Goal: Information Seeking & Learning: Learn about a topic

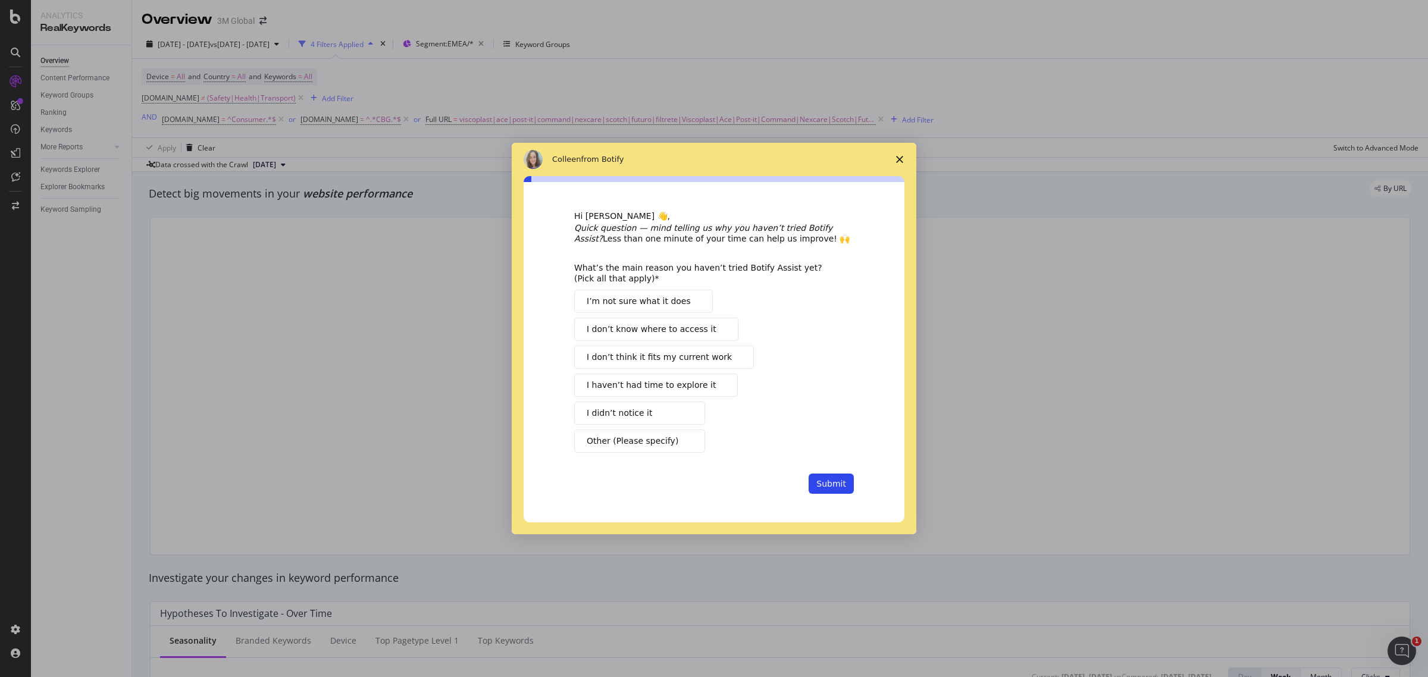
click at [896, 164] on span "Close survey" at bounding box center [899, 159] width 33 height 33
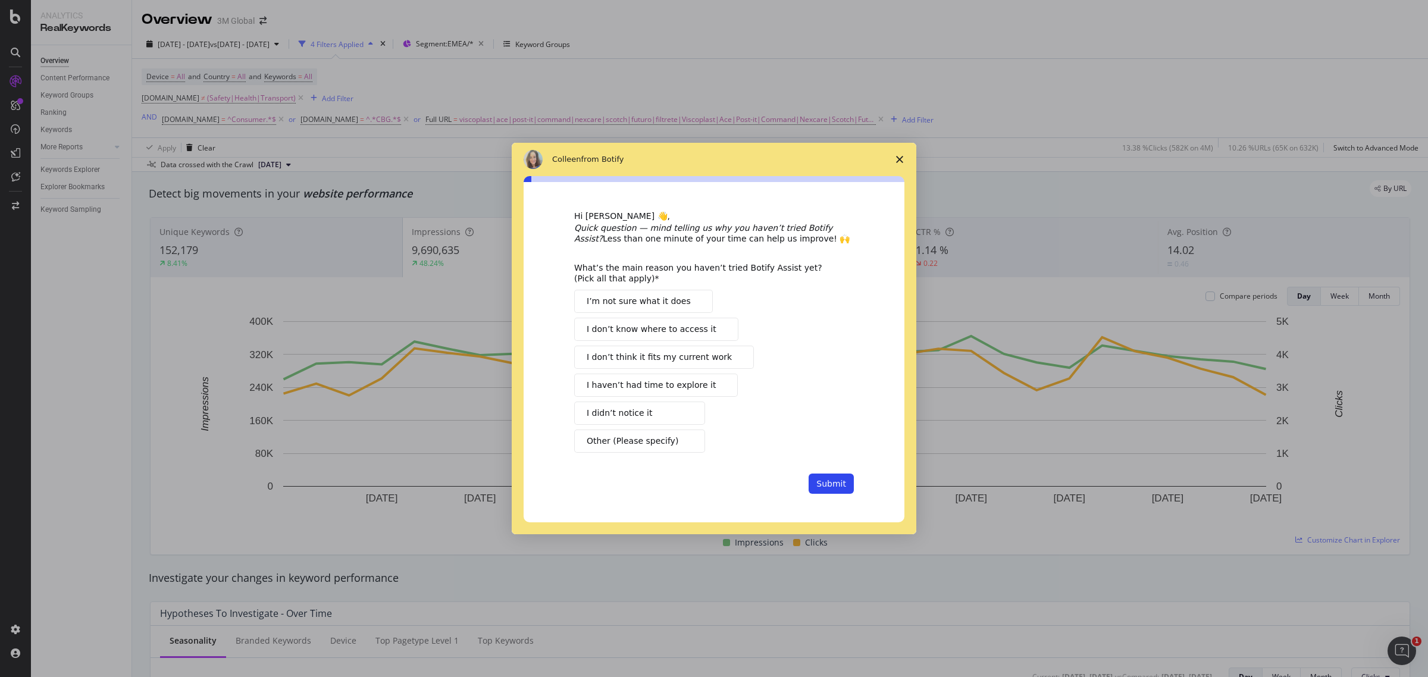
click at [899, 165] on span "Close survey" at bounding box center [899, 159] width 33 height 33
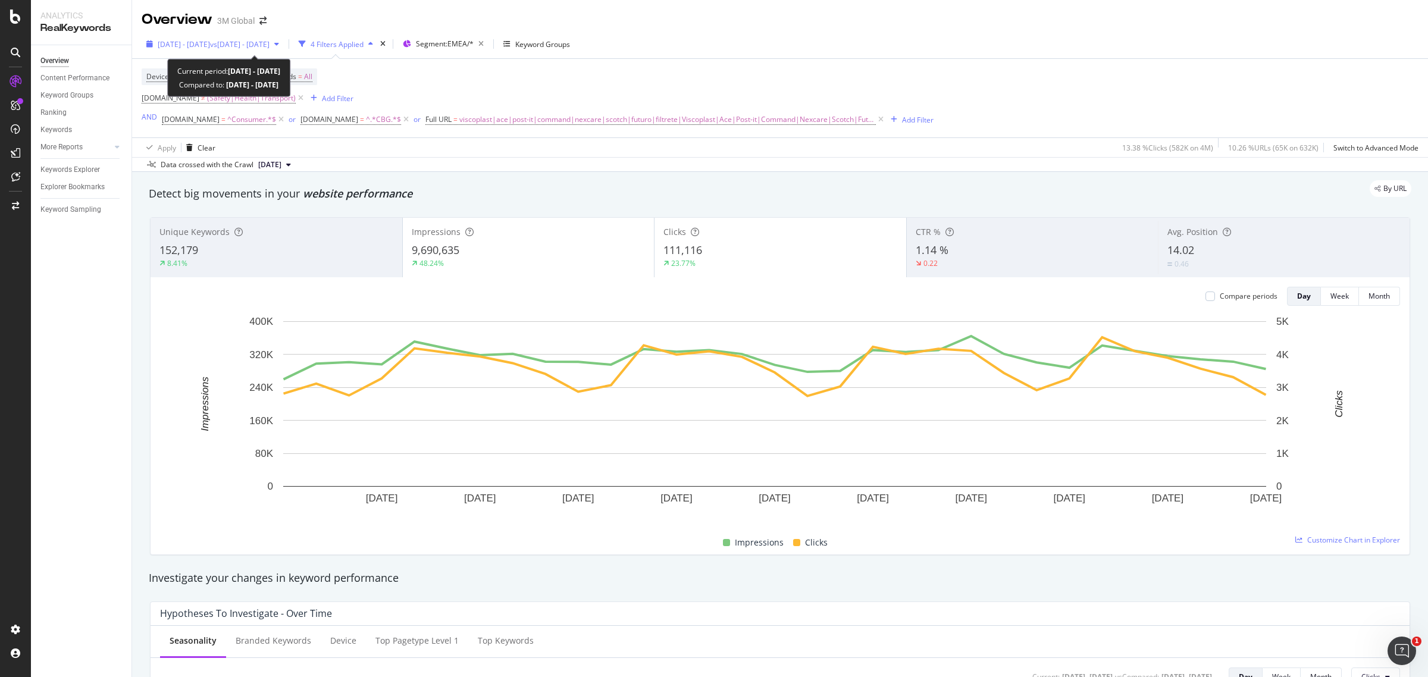
click at [270, 45] on span "vs [DATE] - [DATE]" at bounding box center [240, 44] width 60 height 10
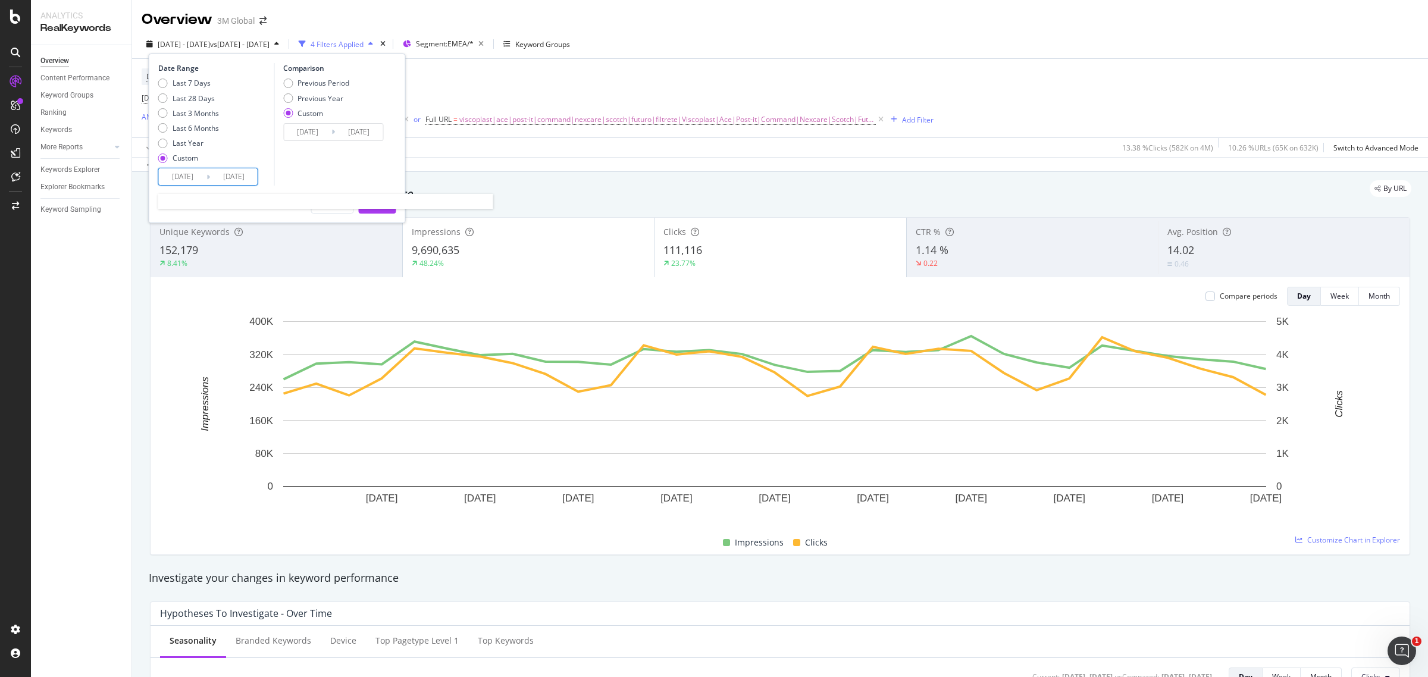
click at [199, 177] on input "[DATE]" at bounding box center [183, 176] width 48 height 17
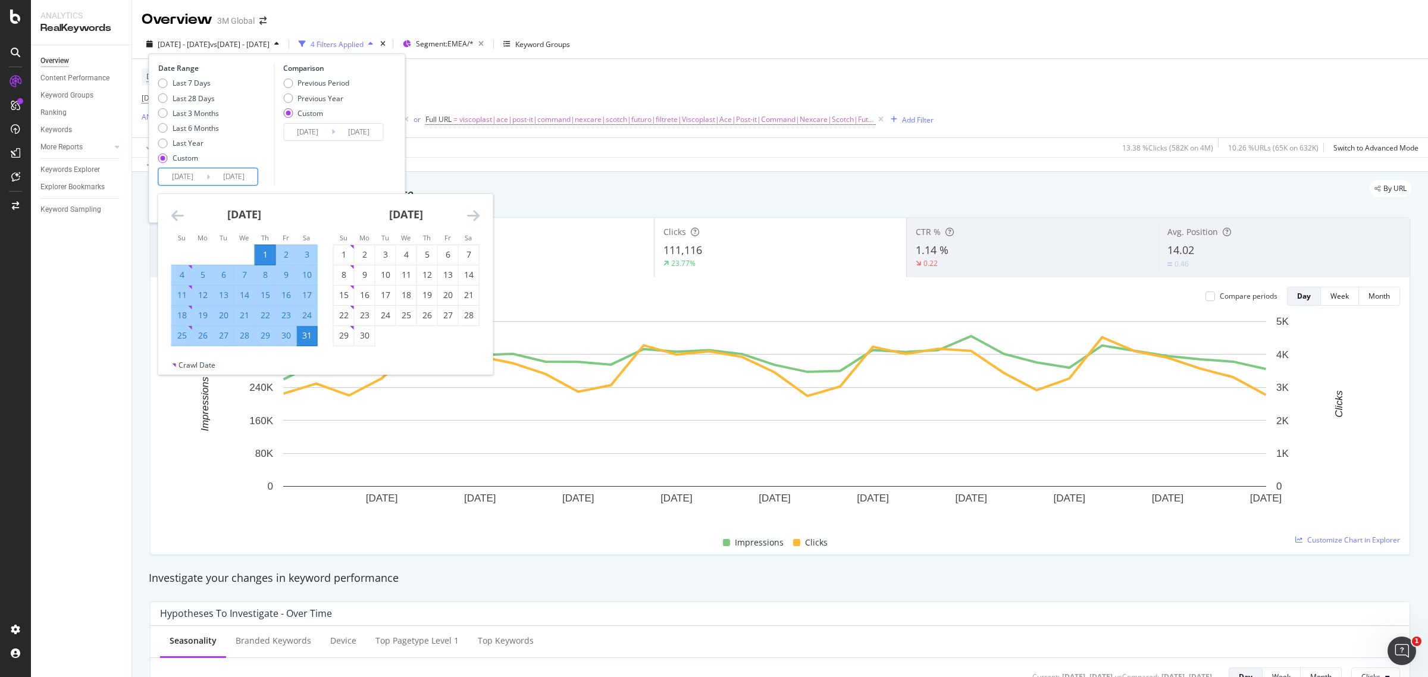
click at [473, 218] on icon "Move forward to switch to the next month." at bounding box center [473, 215] width 12 height 14
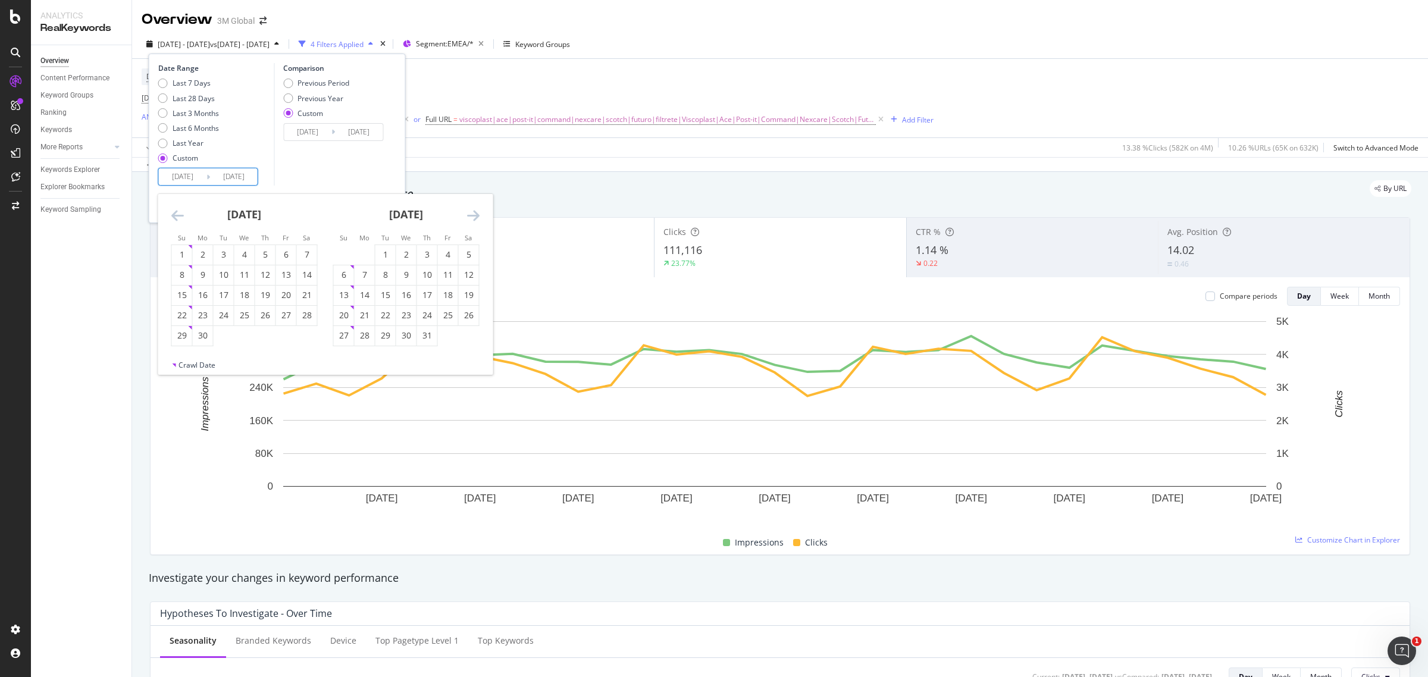
click at [180, 218] on icon "Move backward to switch to the previous month." at bounding box center [177, 215] width 12 height 14
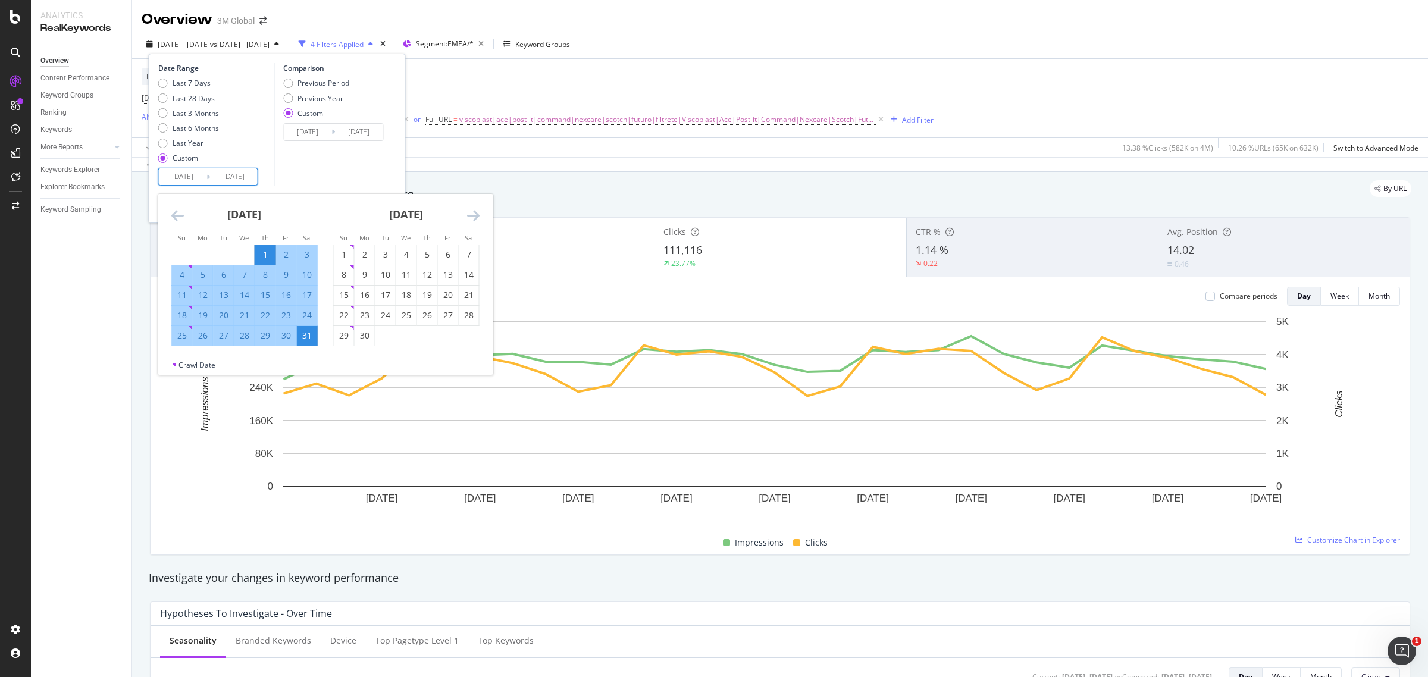
click at [477, 221] on icon "Move forward to switch to the next month." at bounding box center [473, 215] width 12 height 14
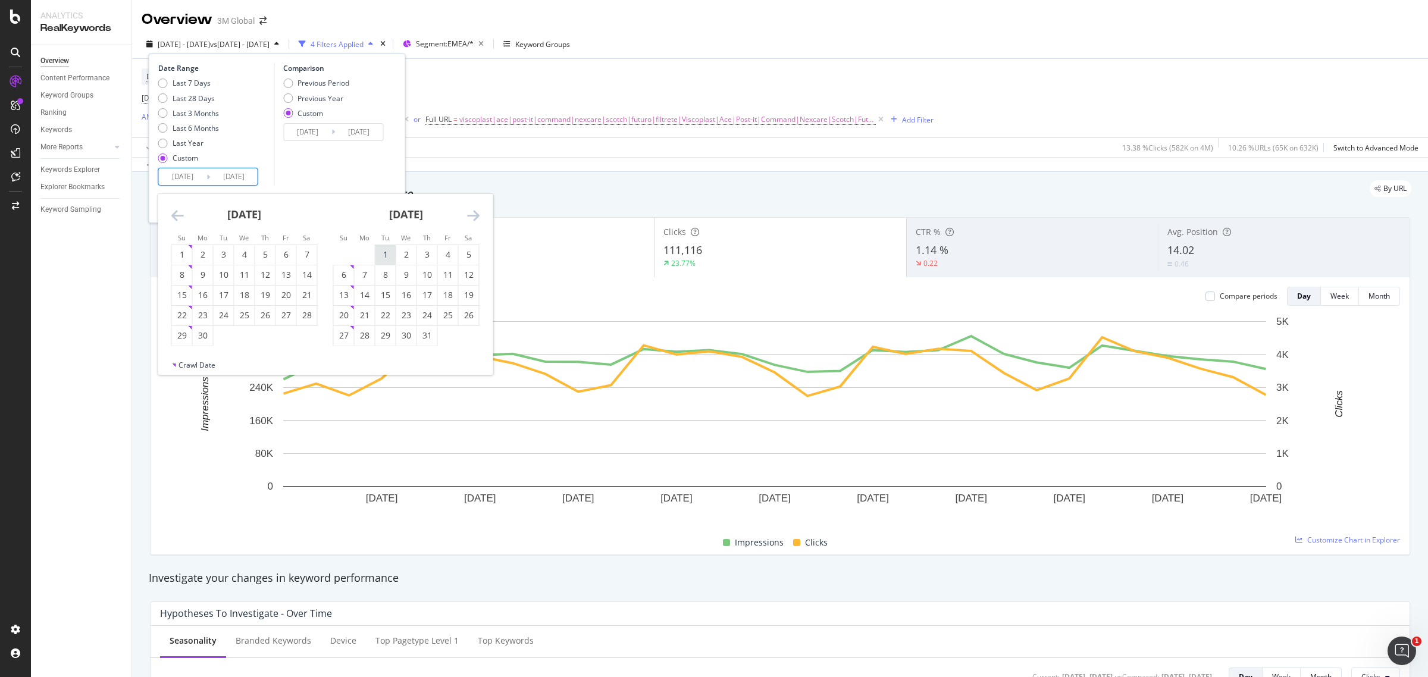
click at [383, 256] on div "1" at bounding box center [385, 255] width 20 height 12
type input "[DATE]"
click at [426, 331] on div "31" at bounding box center [427, 336] width 20 height 12
type input "[DATE]"
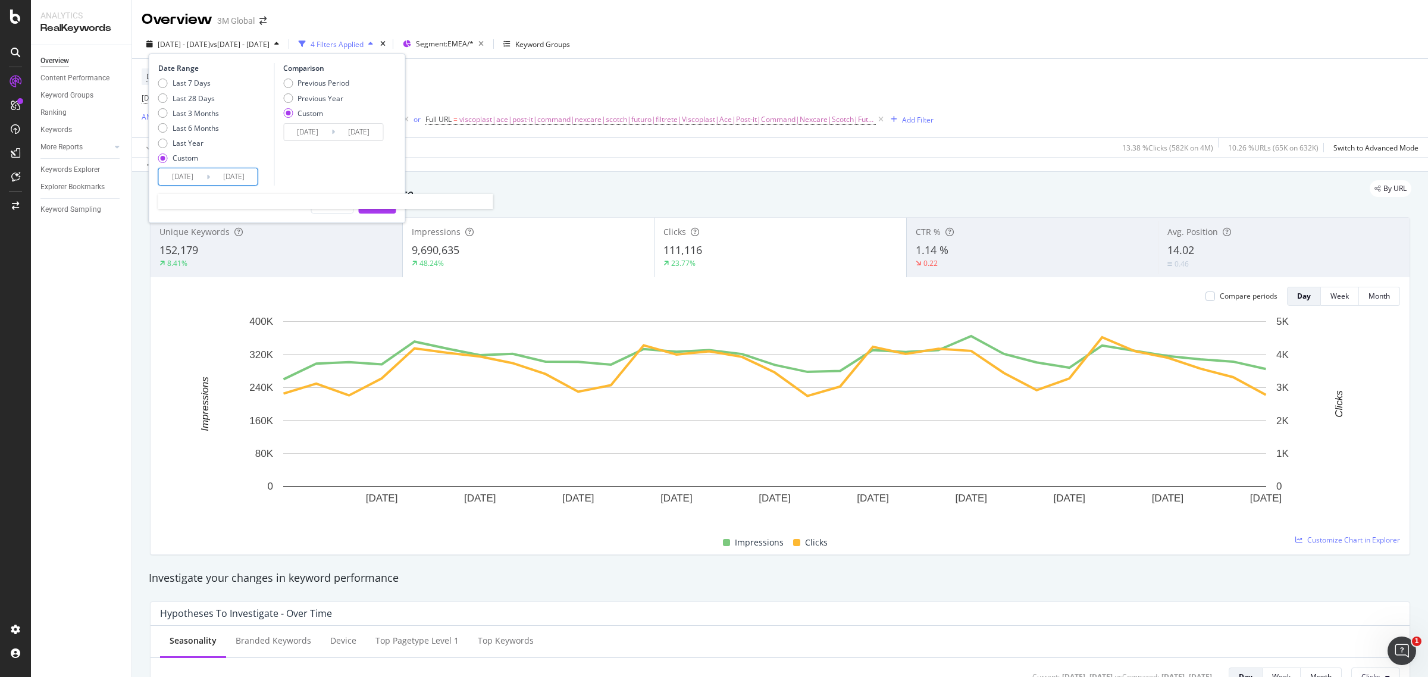
click at [233, 179] on input "[DATE]" at bounding box center [234, 176] width 48 height 17
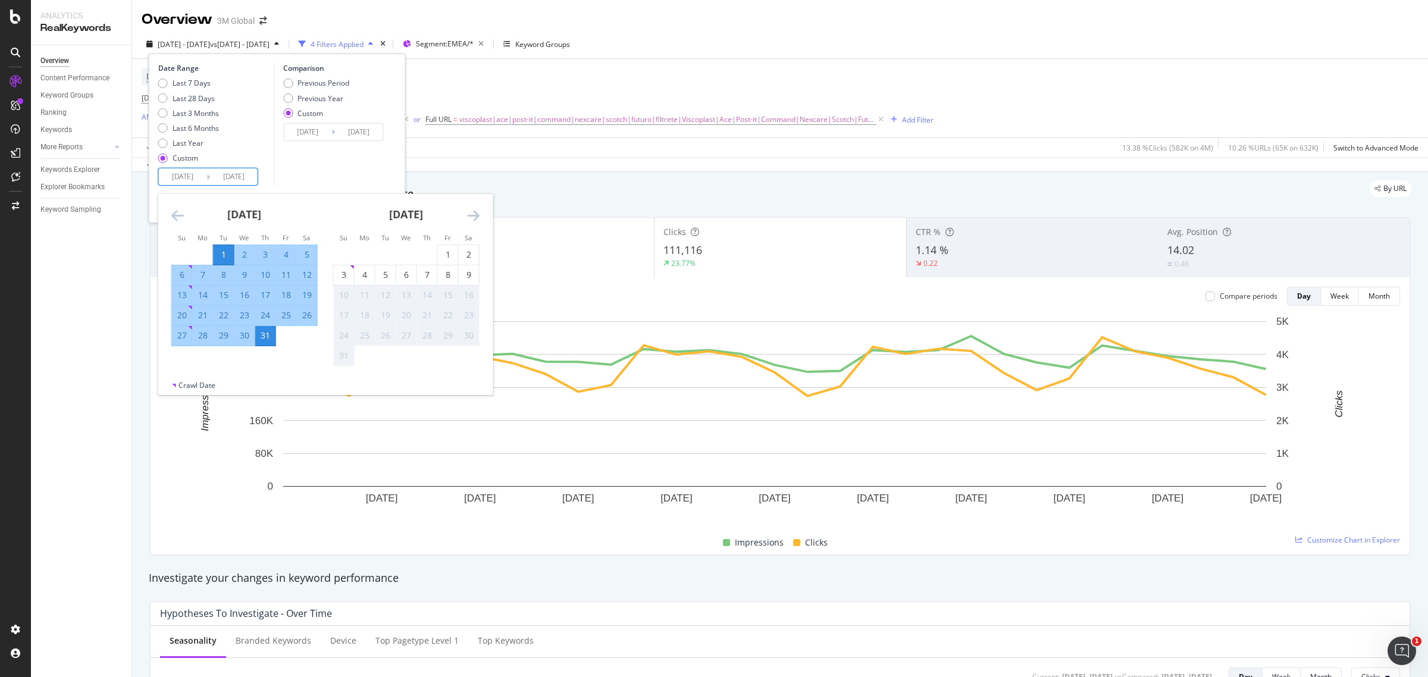
click at [324, 168] on div "Comparison Previous Period Previous Year Custom [DATE] Navigate forward to inte…" at bounding box center [330, 124] width 113 height 123
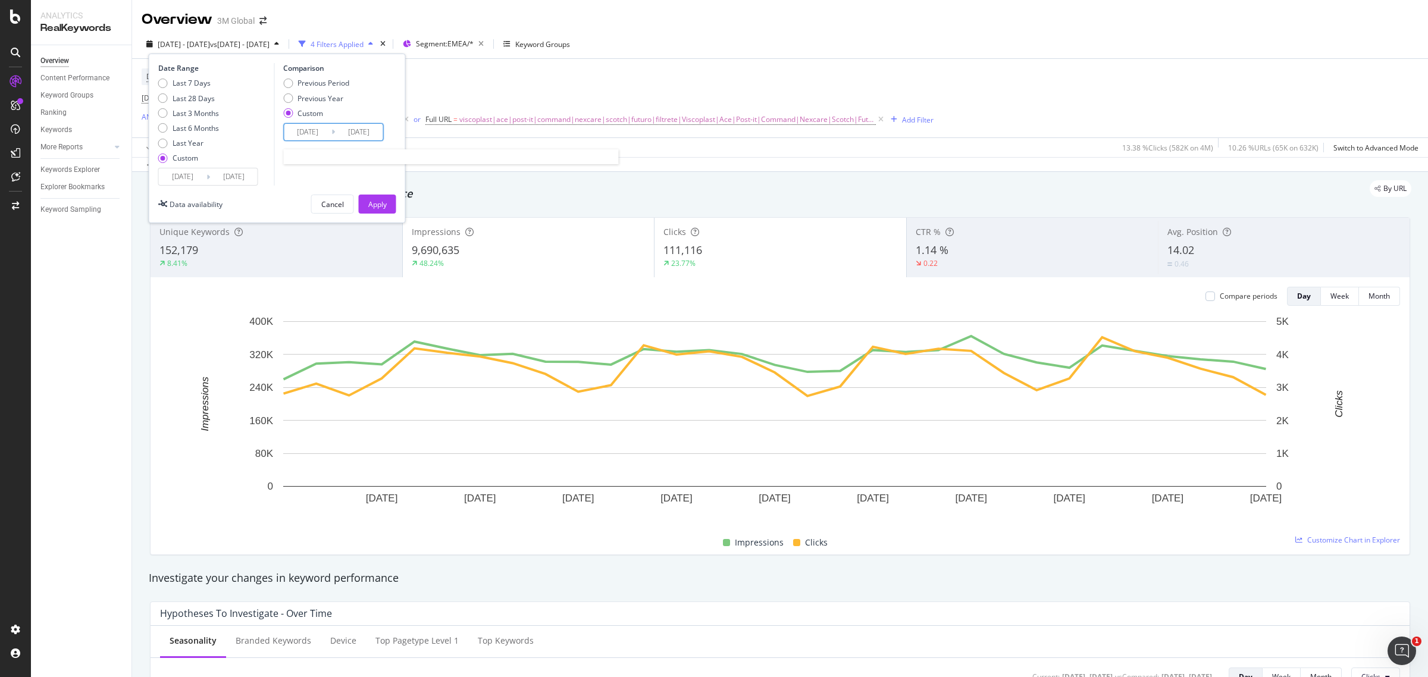
click at [314, 129] on input "[DATE]" at bounding box center [308, 132] width 48 height 17
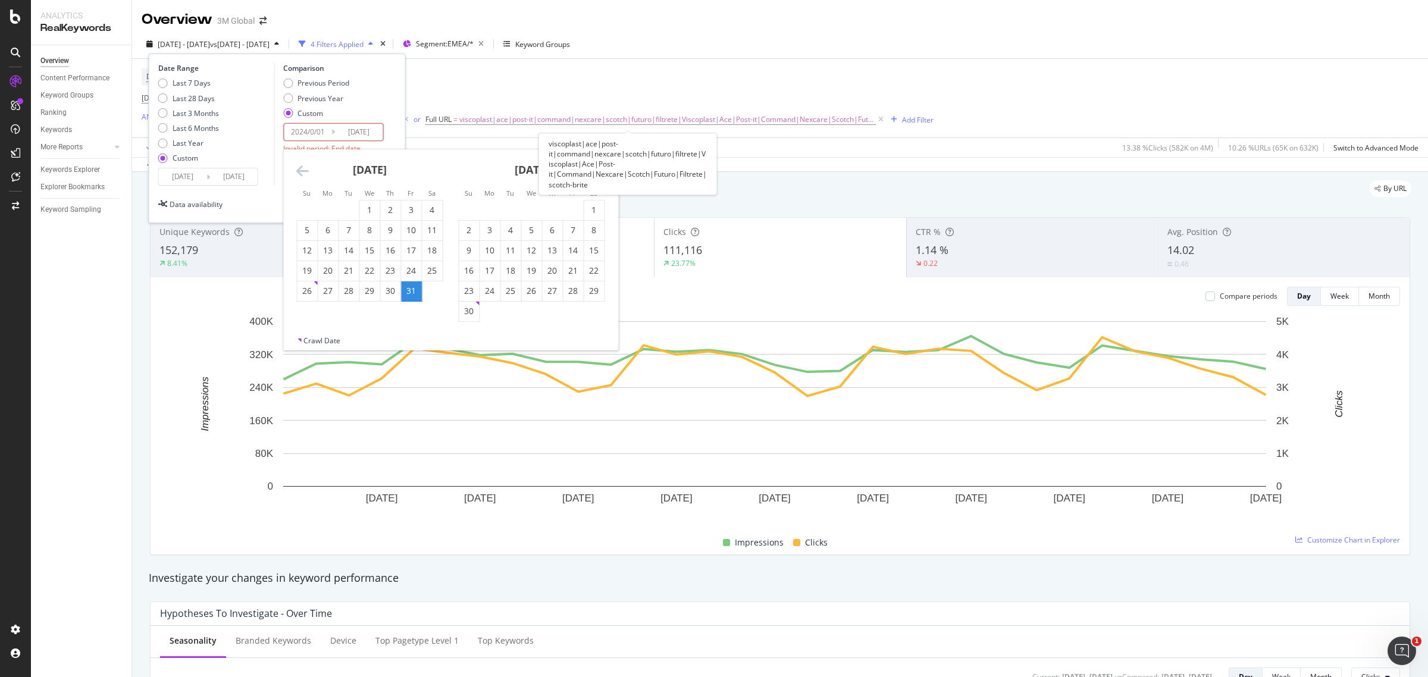
type input "[DATE]"
click at [368, 128] on input "[DATE]" at bounding box center [359, 132] width 48 height 17
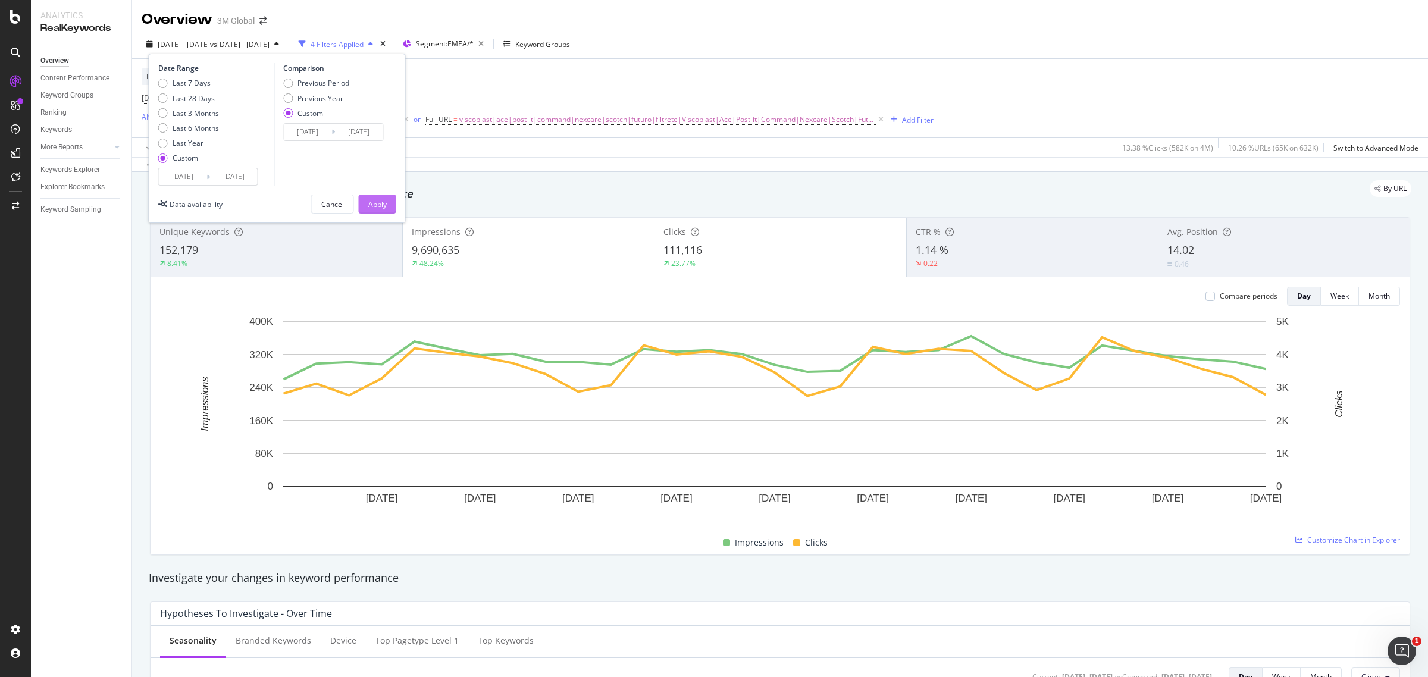
type input "[DATE]"
click at [385, 206] on div "Apply" at bounding box center [377, 204] width 18 height 10
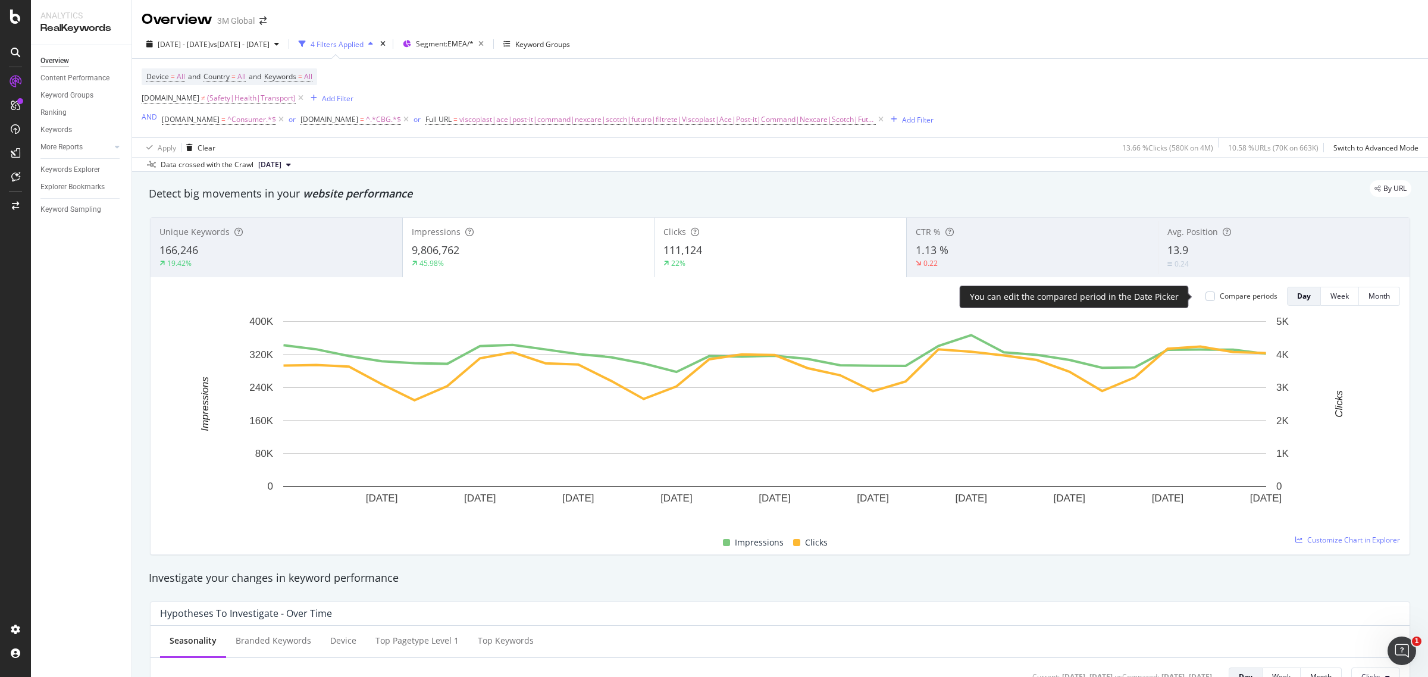
click at [1206, 298] on div "Compare periods" at bounding box center [1242, 296] width 72 height 10
click at [1206, 296] on div at bounding box center [1211, 297] width 10 height 10
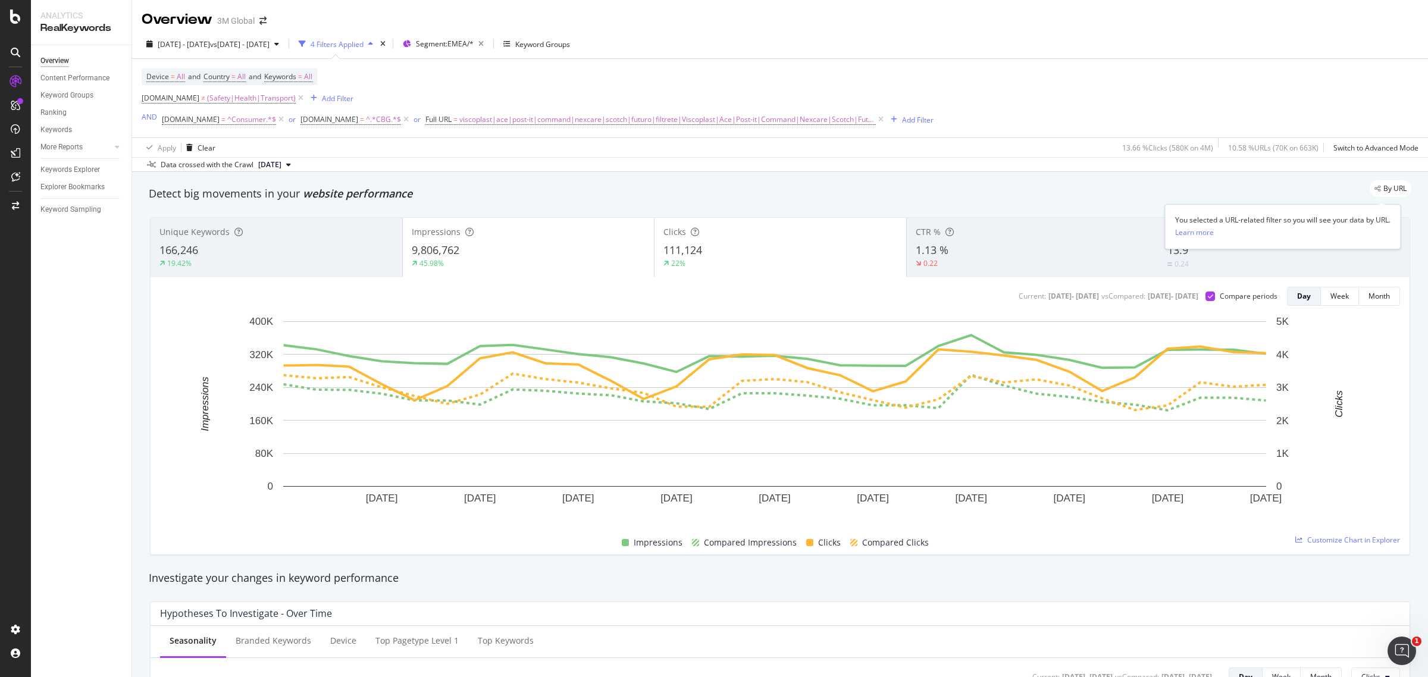
click at [1390, 191] on span "By URL" at bounding box center [1394, 188] width 23 height 7
click at [1386, 189] on span "By URL" at bounding box center [1394, 188] width 23 height 7
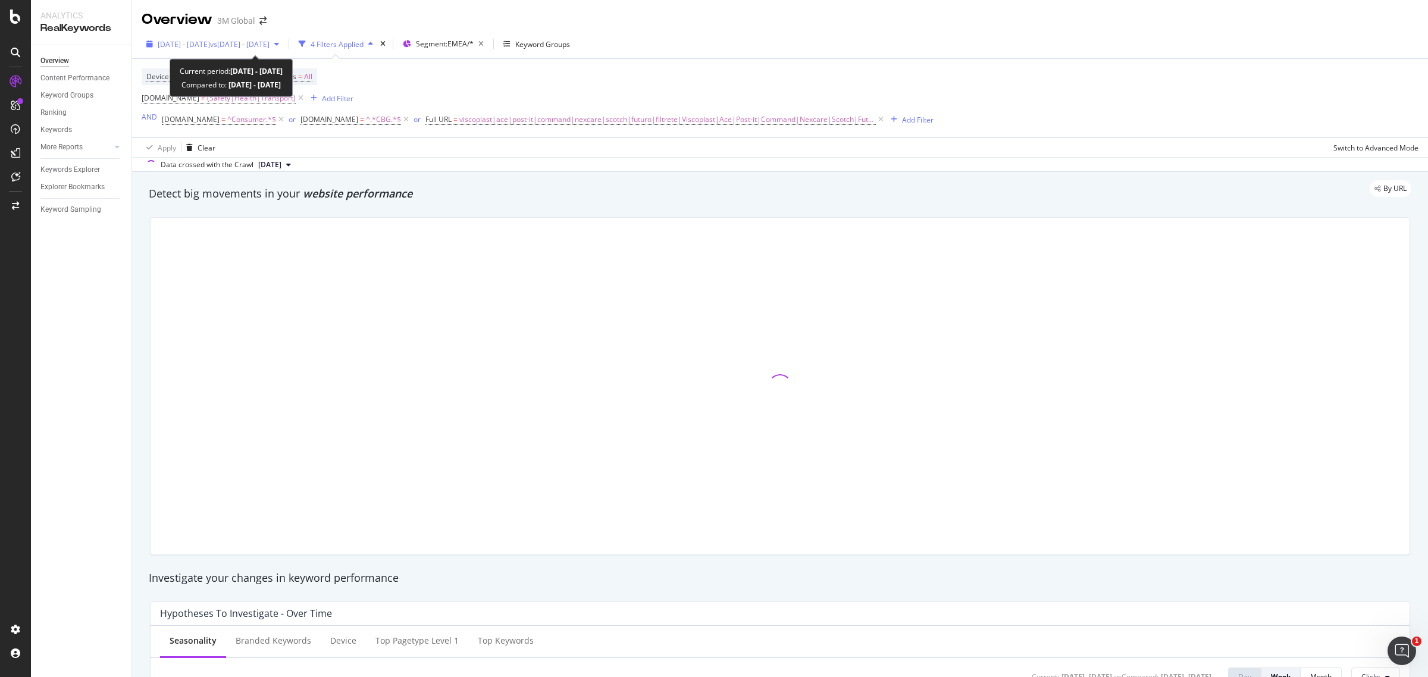
click at [270, 45] on span "vs 2023 Jun. 4th - 2024 Jun. 3rd" at bounding box center [240, 44] width 60 height 10
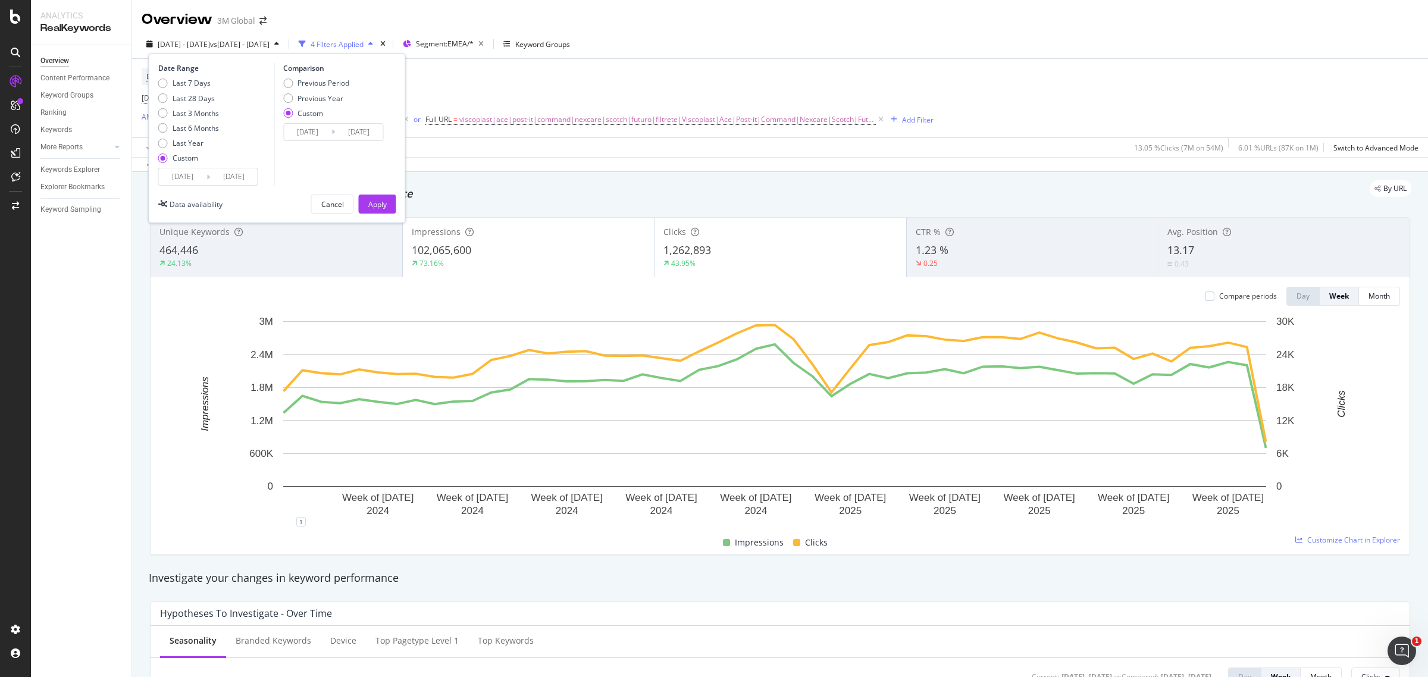
click at [192, 176] on input "2024/06/04" at bounding box center [183, 176] width 48 height 17
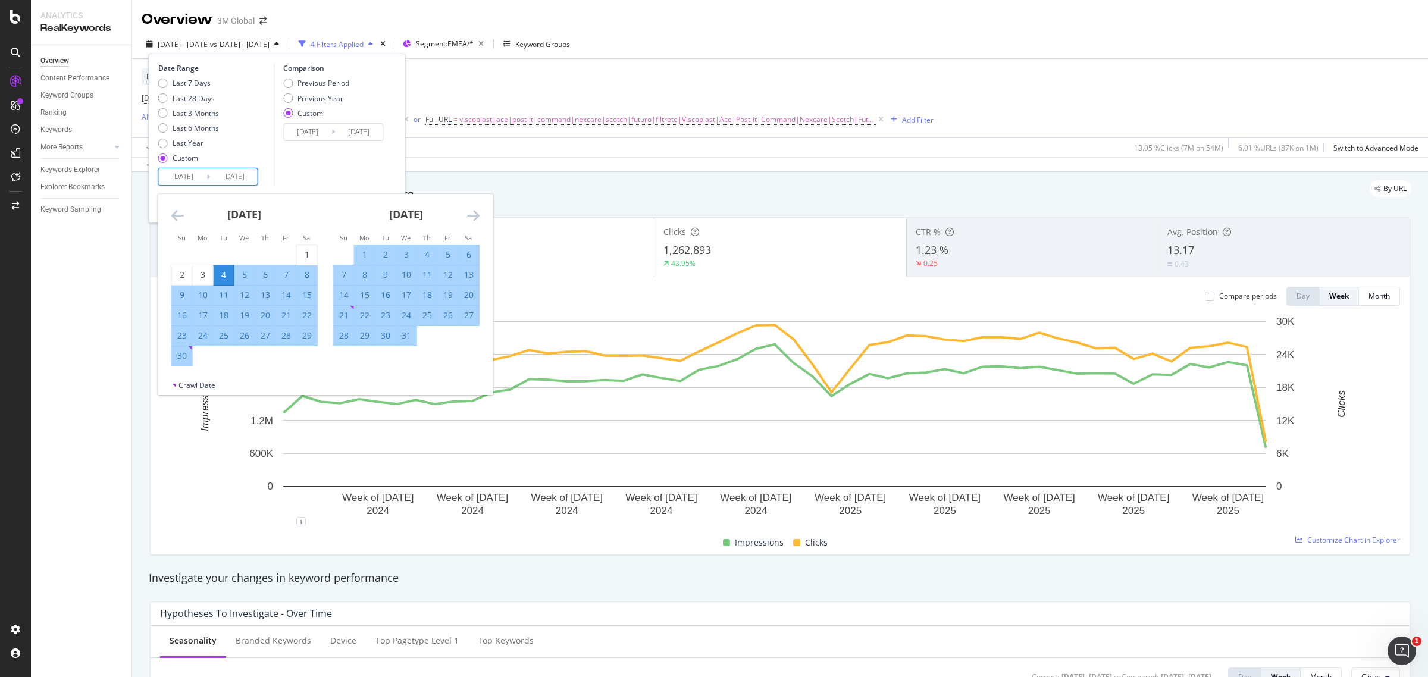
click at [235, 177] on input "2025/06/03" at bounding box center [234, 176] width 48 height 17
click at [245, 177] on input "2025/06/03" at bounding box center [234, 176] width 48 height 17
click at [191, 176] on input "2024/06/04" at bounding box center [183, 176] width 48 height 17
type input "2024/07/04"
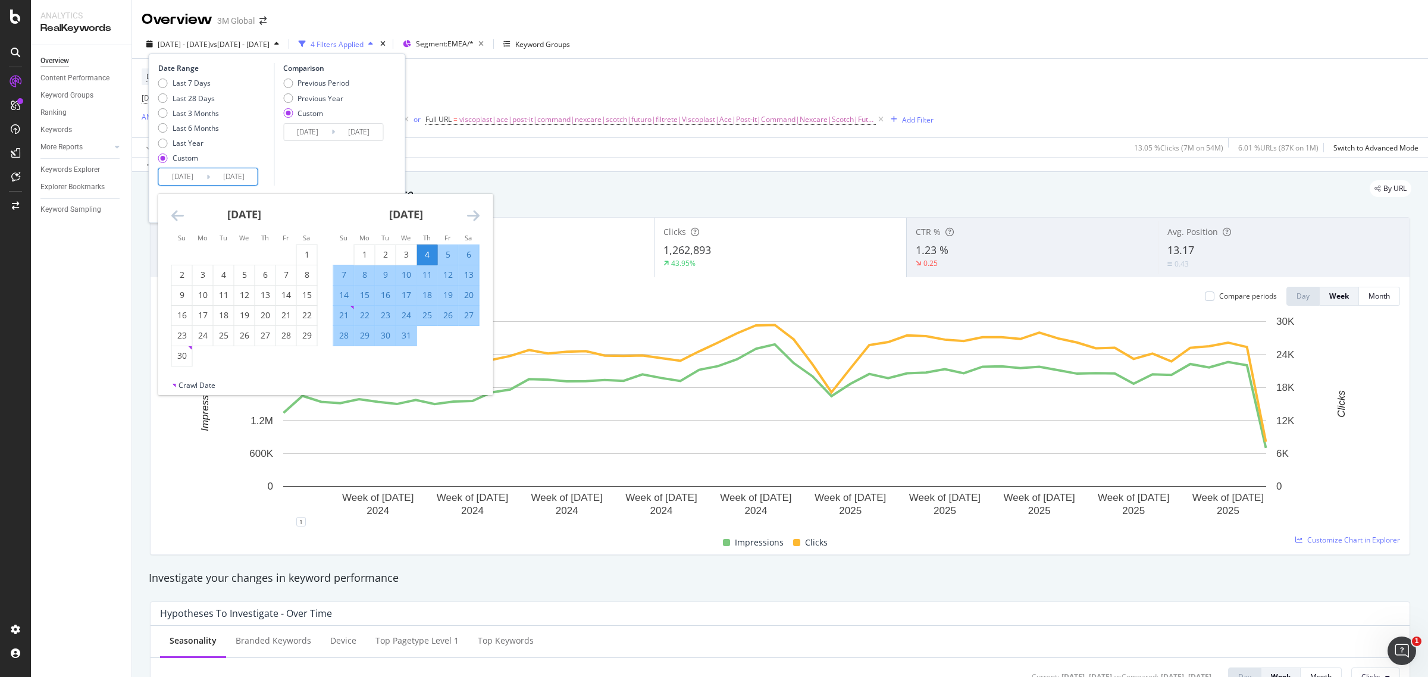
click at [201, 174] on input "2024/07/04" at bounding box center [183, 176] width 48 height 17
click at [242, 174] on input "2025/06/03" at bounding box center [234, 176] width 48 height 17
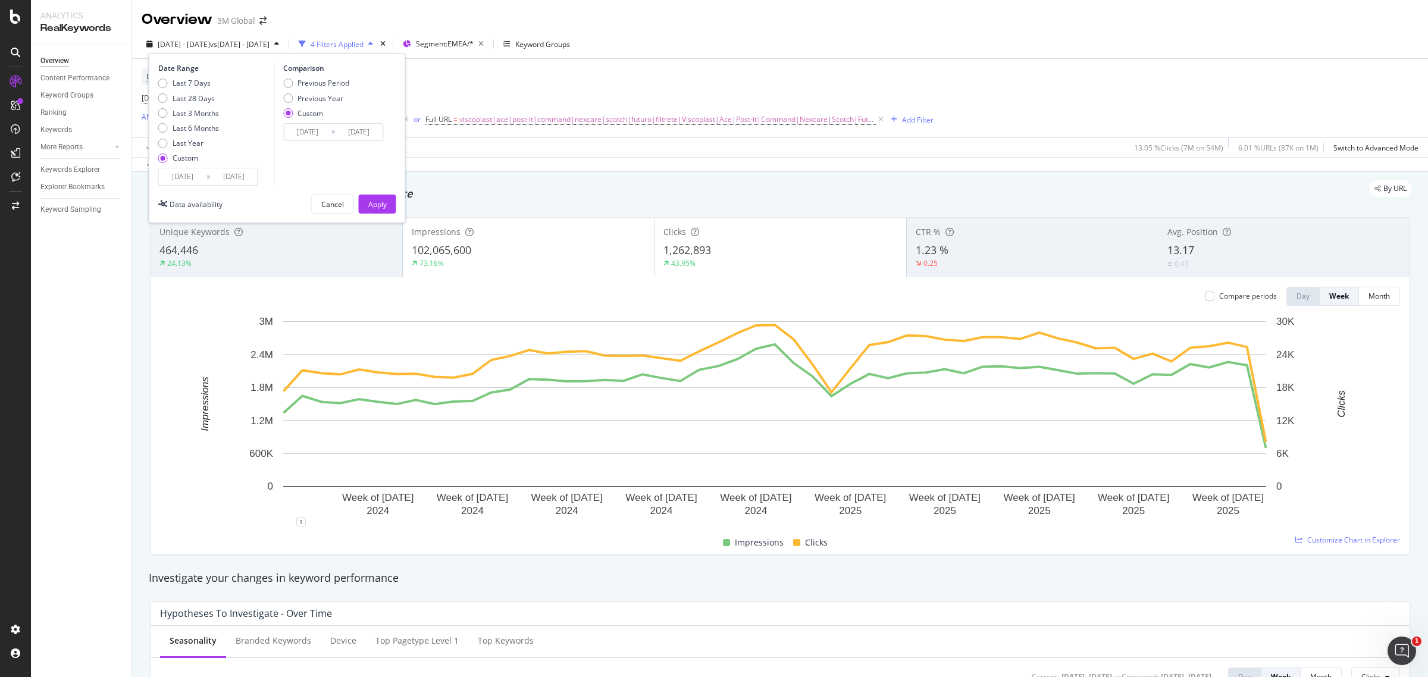
type input "2025/07/03"
click at [331, 128] on input "2023/06/04" at bounding box center [308, 132] width 48 height 17
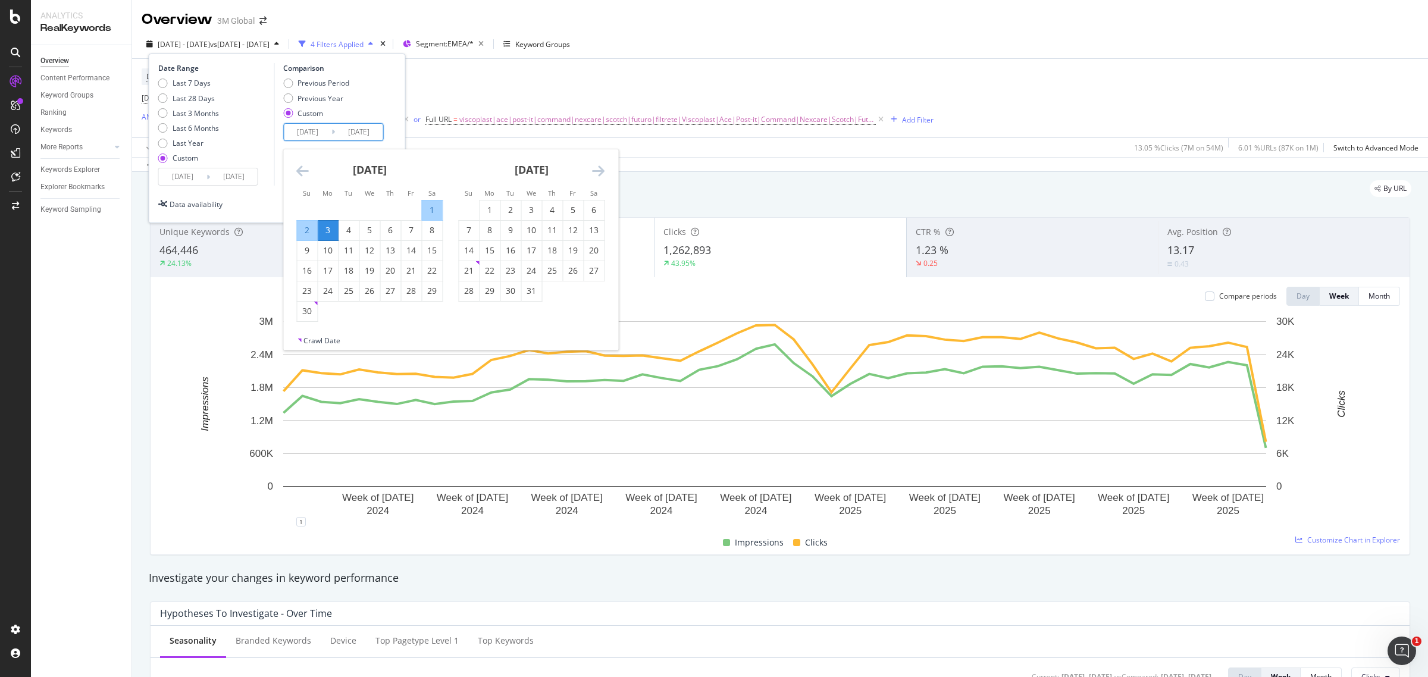
click at [316, 129] on input "2023/06/04" at bounding box center [308, 132] width 48 height 17
type input "2023/07/04"
click at [366, 132] on input "2024/06/03" at bounding box center [359, 132] width 48 height 17
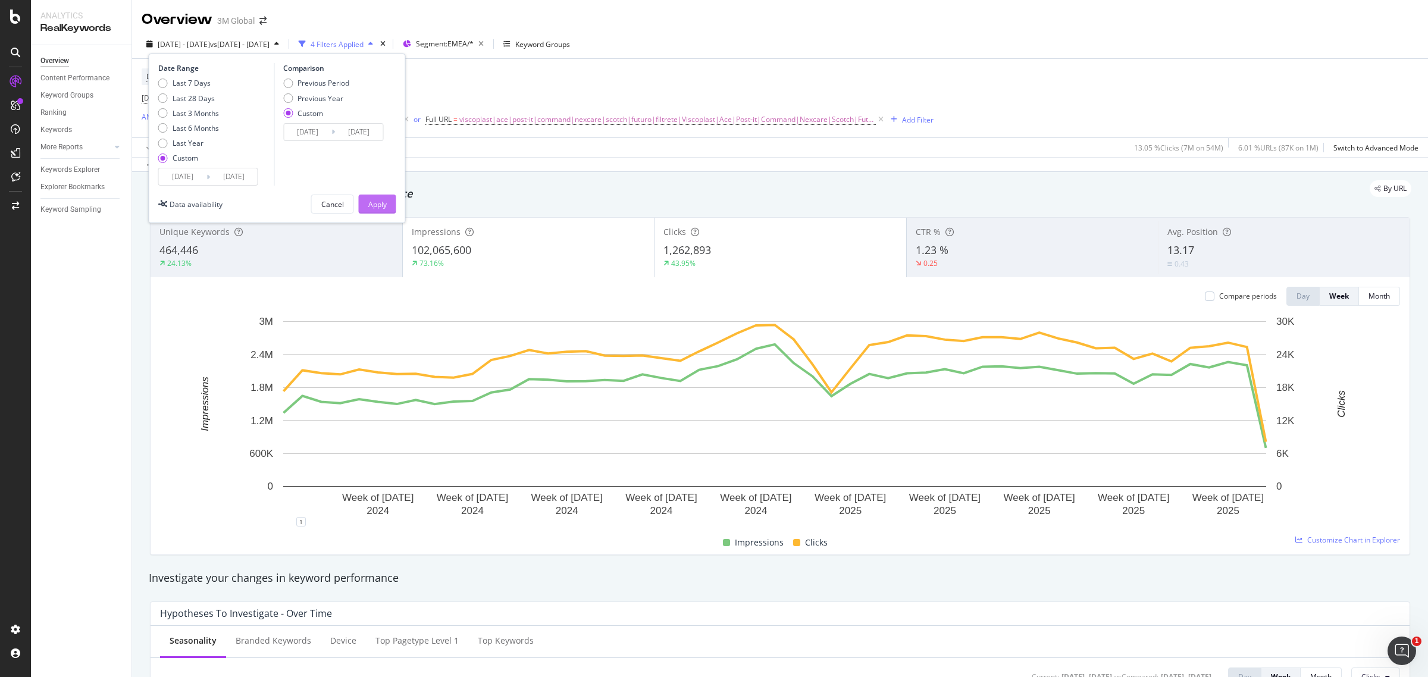
type input "2024/07/03"
click at [375, 203] on div "Apply" at bounding box center [377, 204] width 18 height 10
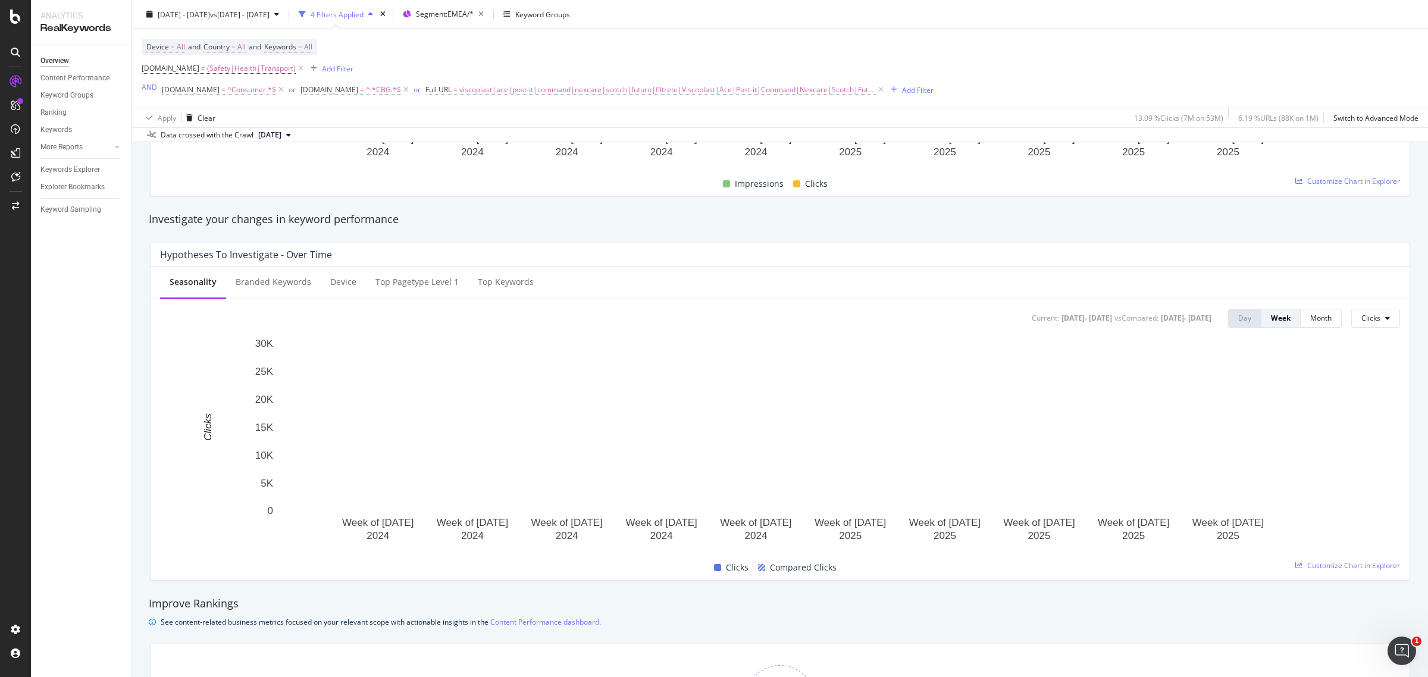
scroll to position [372, 0]
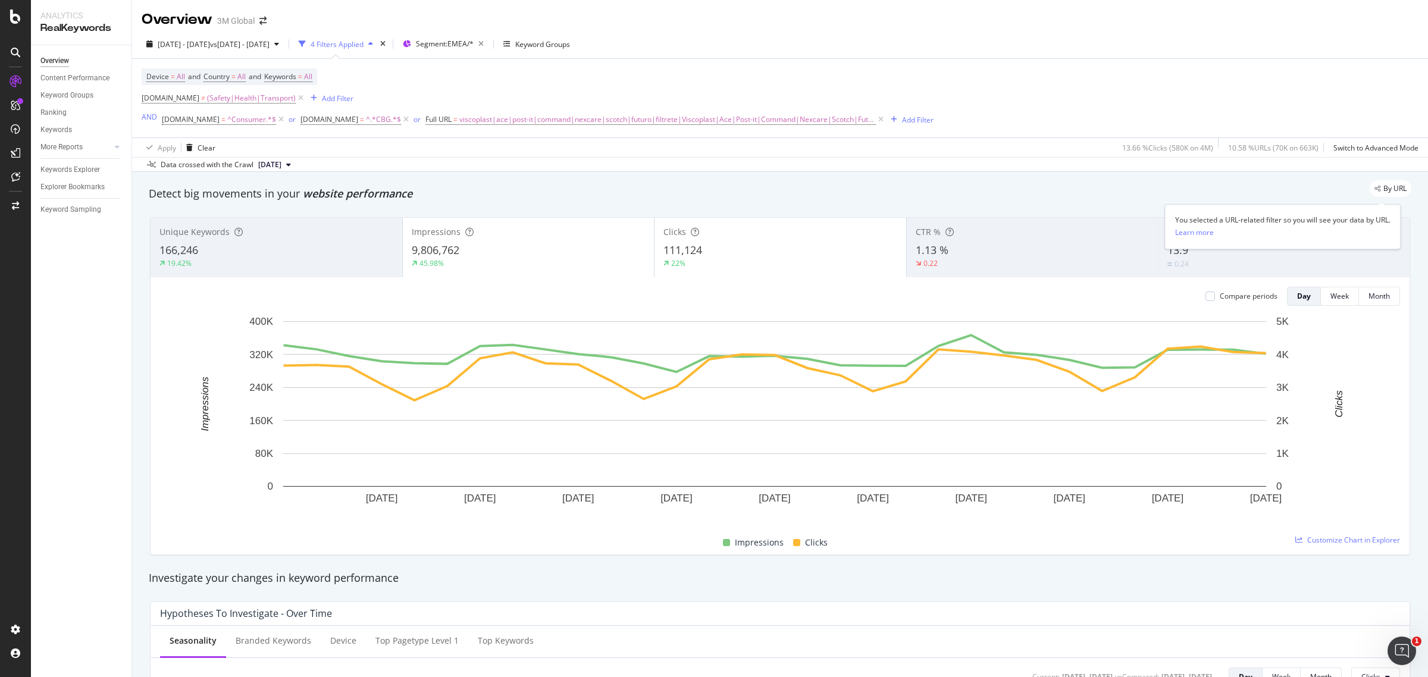
click at [1383, 191] on span "By URL" at bounding box center [1394, 188] width 23 height 7
click at [1383, 187] on span "By URL" at bounding box center [1394, 188] width 23 height 7
click at [1370, 184] on div "By URL" at bounding box center [1391, 188] width 42 height 17
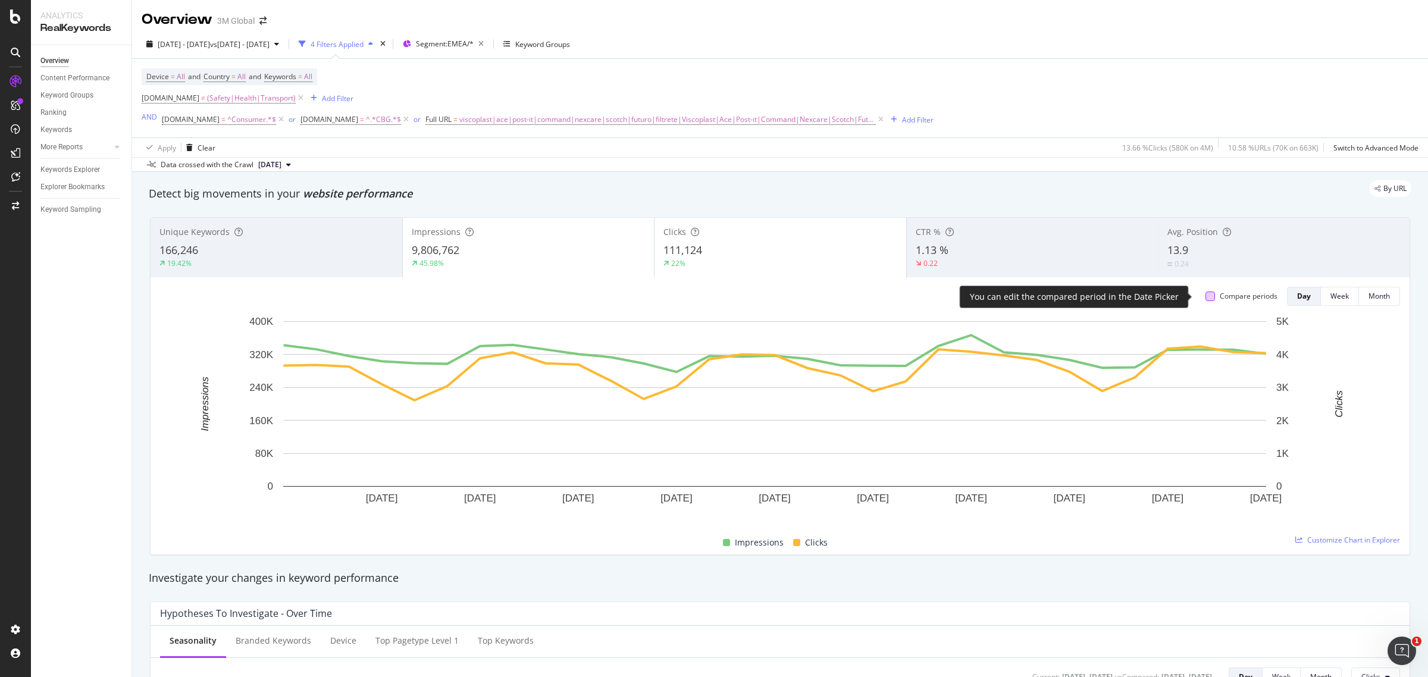
click at [1206, 295] on div at bounding box center [1211, 297] width 10 height 10
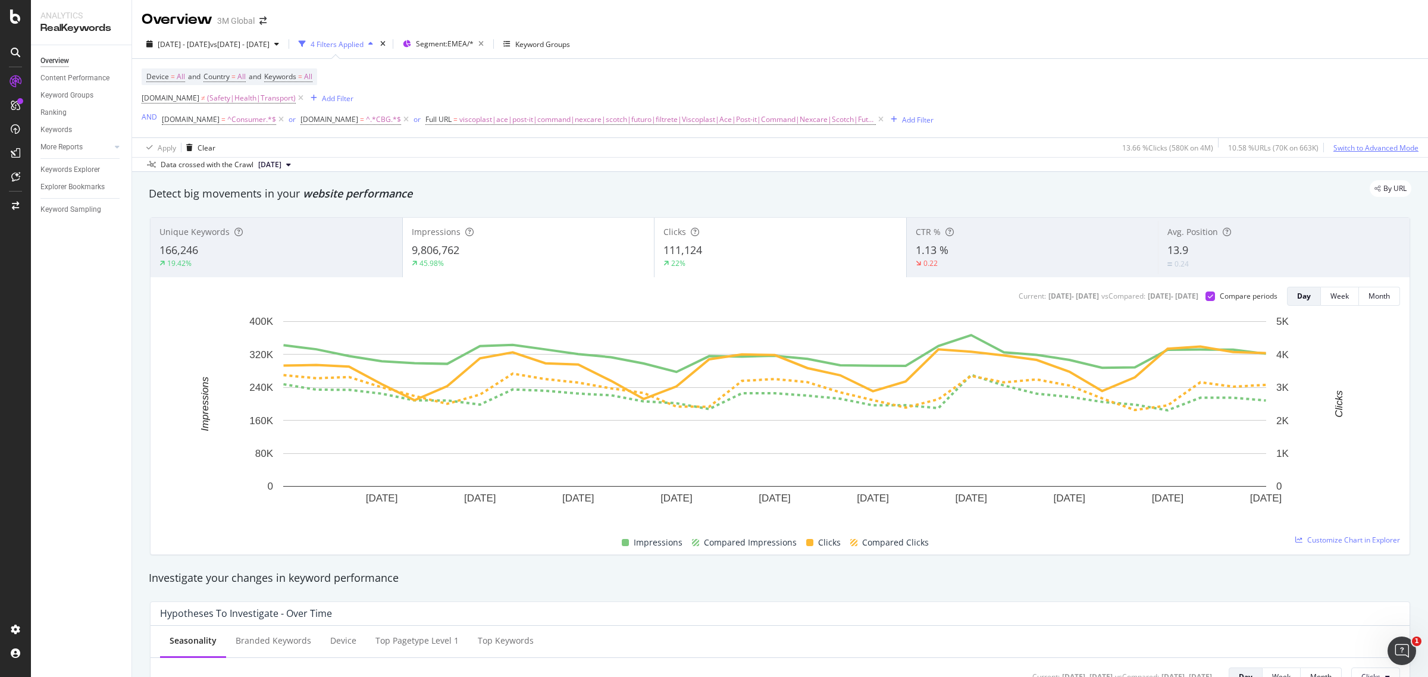
click at [1351, 154] on div "Switch to Advanced Mode" at bounding box center [1376, 148] width 85 height 18
click at [1383, 187] on span "By URL" at bounding box center [1394, 188] width 23 height 7
click at [1204, 229] on div "Learn more" at bounding box center [1194, 232] width 39 height 10
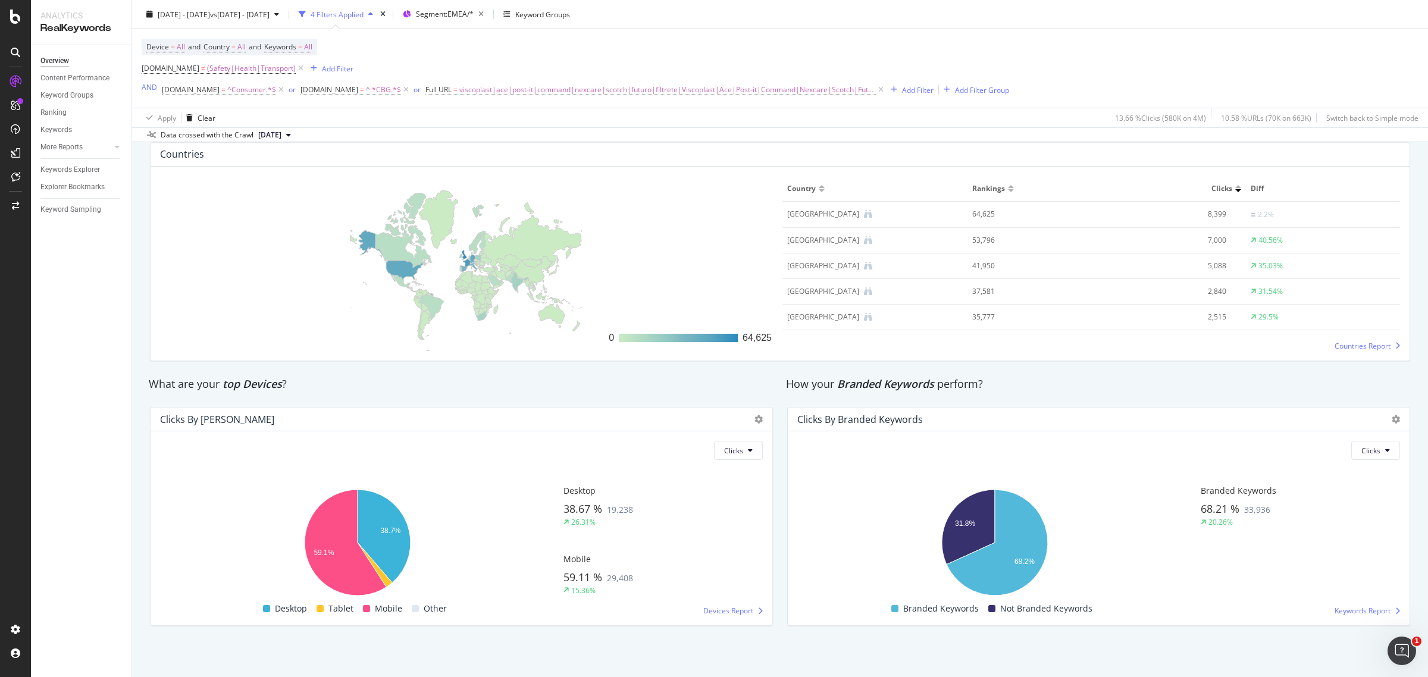
scroll to position [1761, 0]
click at [90, 170] on div "Keywords Explorer" at bounding box center [70, 170] width 60 height 12
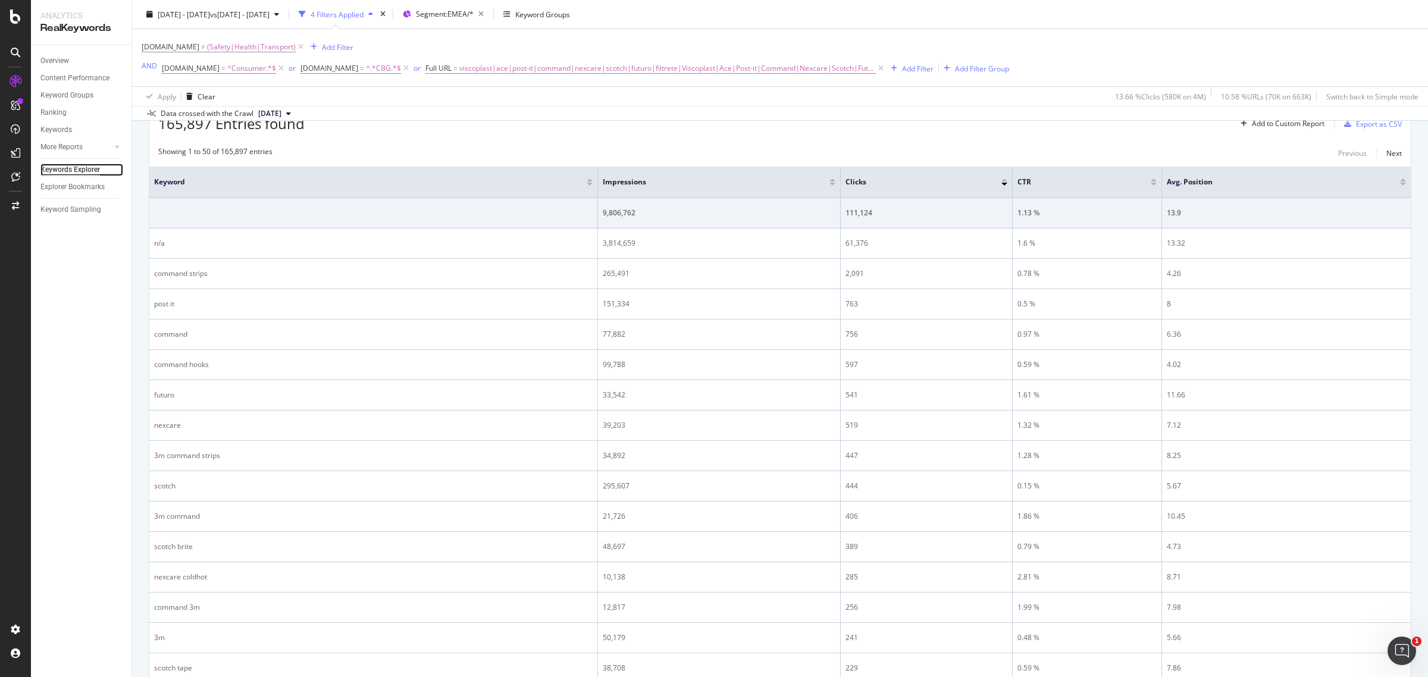
scroll to position [298, 0]
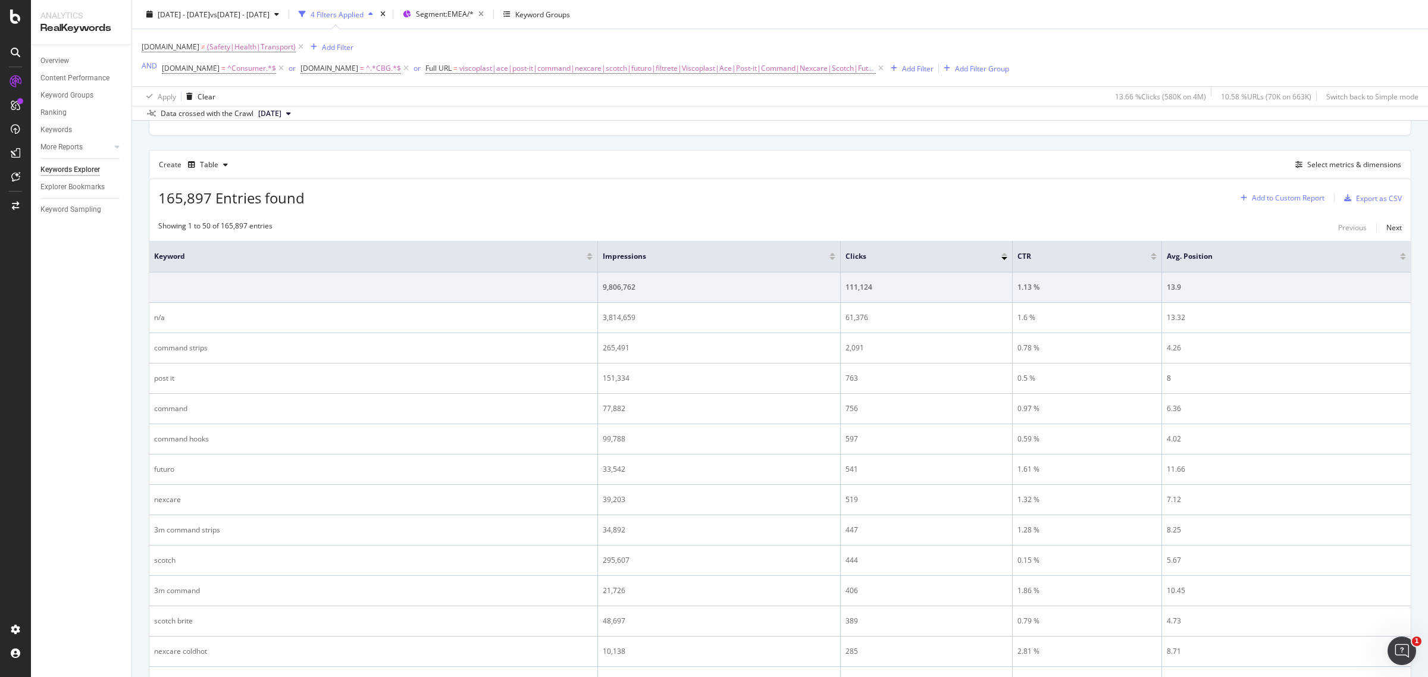
click at [1289, 201] on div "Add to Custom Report" at bounding box center [1288, 198] width 73 height 7
click at [1302, 176] on div "Create Table Select metrics & dimensions" at bounding box center [780, 164] width 1263 height 29
click at [1355, 168] on div "Select metrics & dimensions" at bounding box center [1354, 164] width 94 height 10
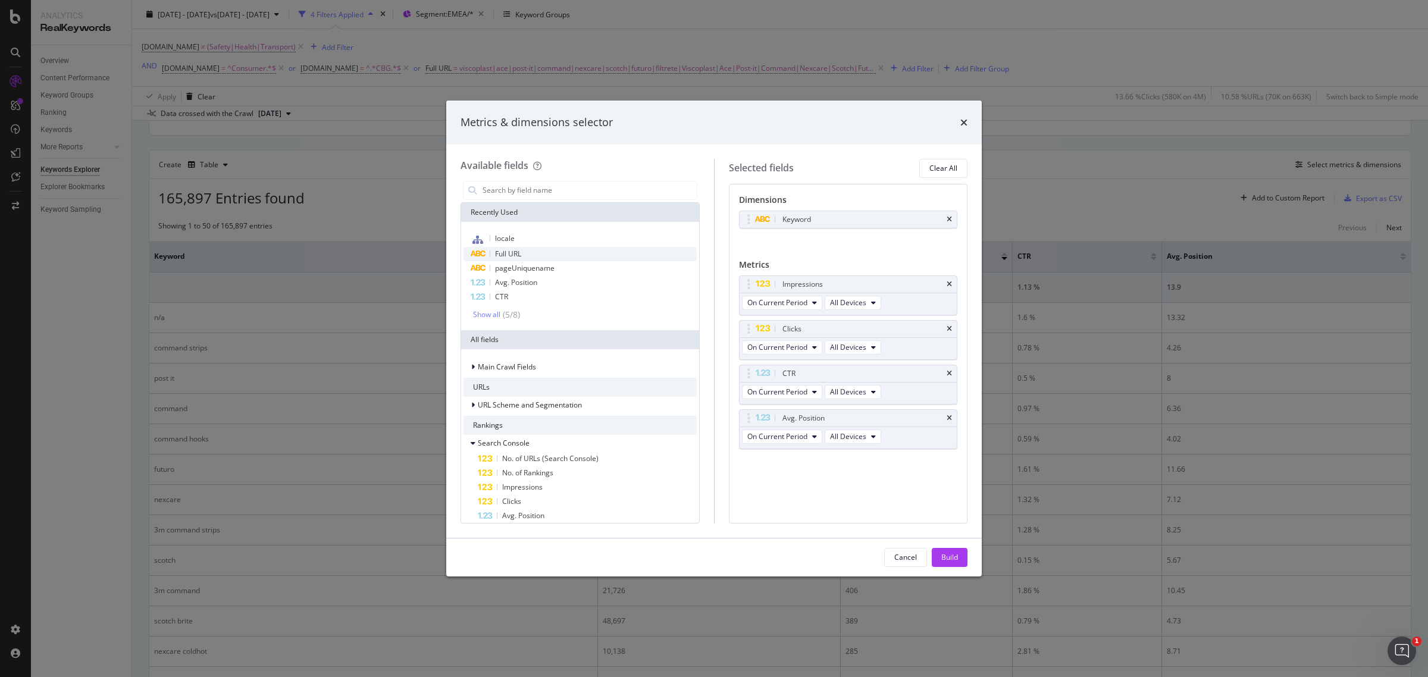
click at [546, 249] on div "Full URL" at bounding box center [580, 254] width 233 height 14
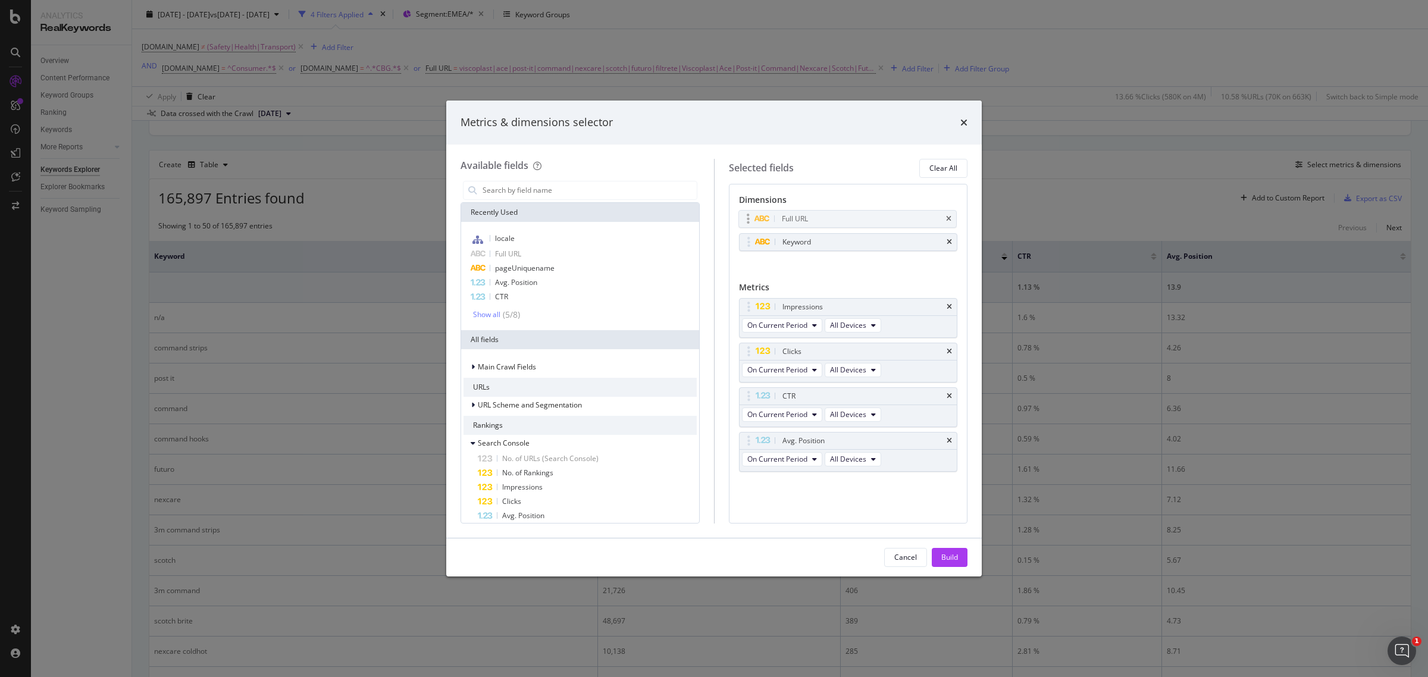
drag, startPoint x: 850, startPoint y: 246, endPoint x: 849, endPoint y: 217, distance: 28.6
click at [849, 217] on body "Analytics RealKeywords Overview Content Performance Keyword Groups Ranking Keyw…" at bounding box center [714, 338] width 1428 height 677
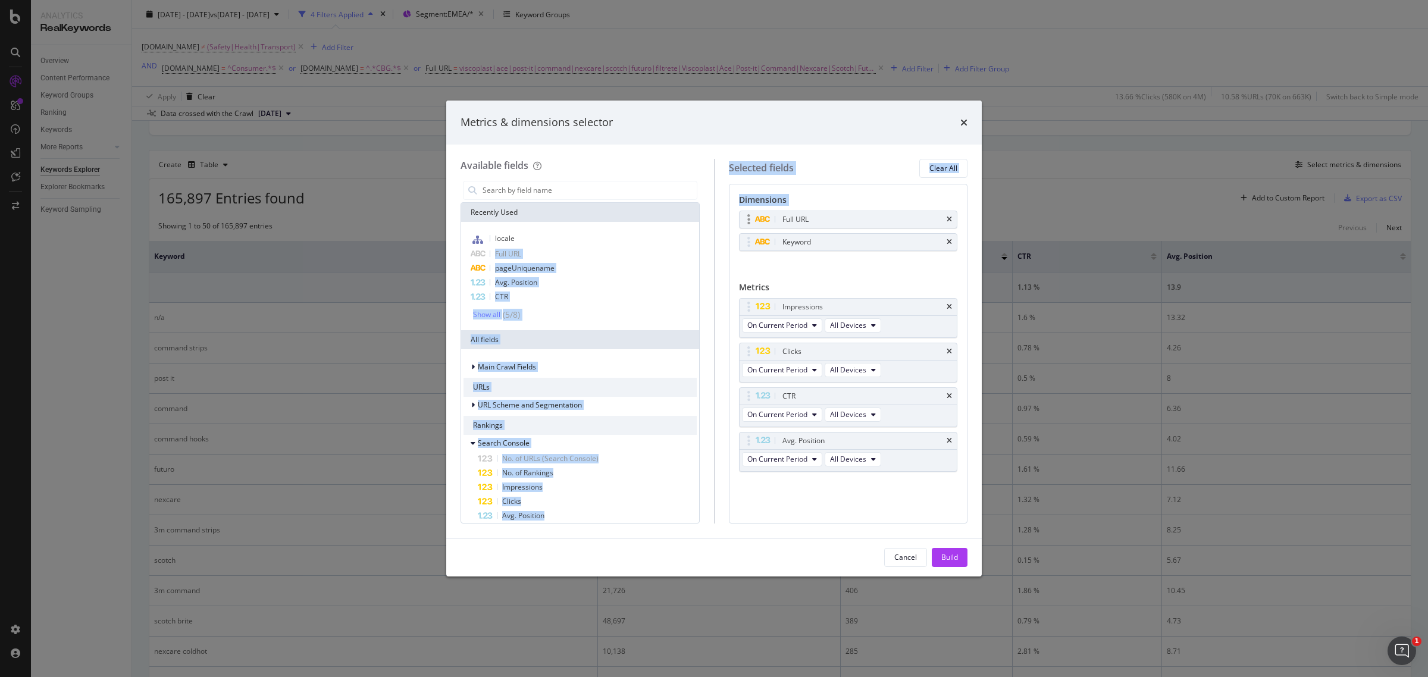
drag, startPoint x: 546, startPoint y: 242, endPoint x: 763, endPoint y: 218, distance: 218.6
click at [766, 216] on div "Available fields Recently Used locale Full URL pageUniquename Avg. Position CTR…" at bounding box center [714, 341] width 507 height 365
click at [521, 237] on div "locale" at bounding box center [580, 238] width 233 height 15
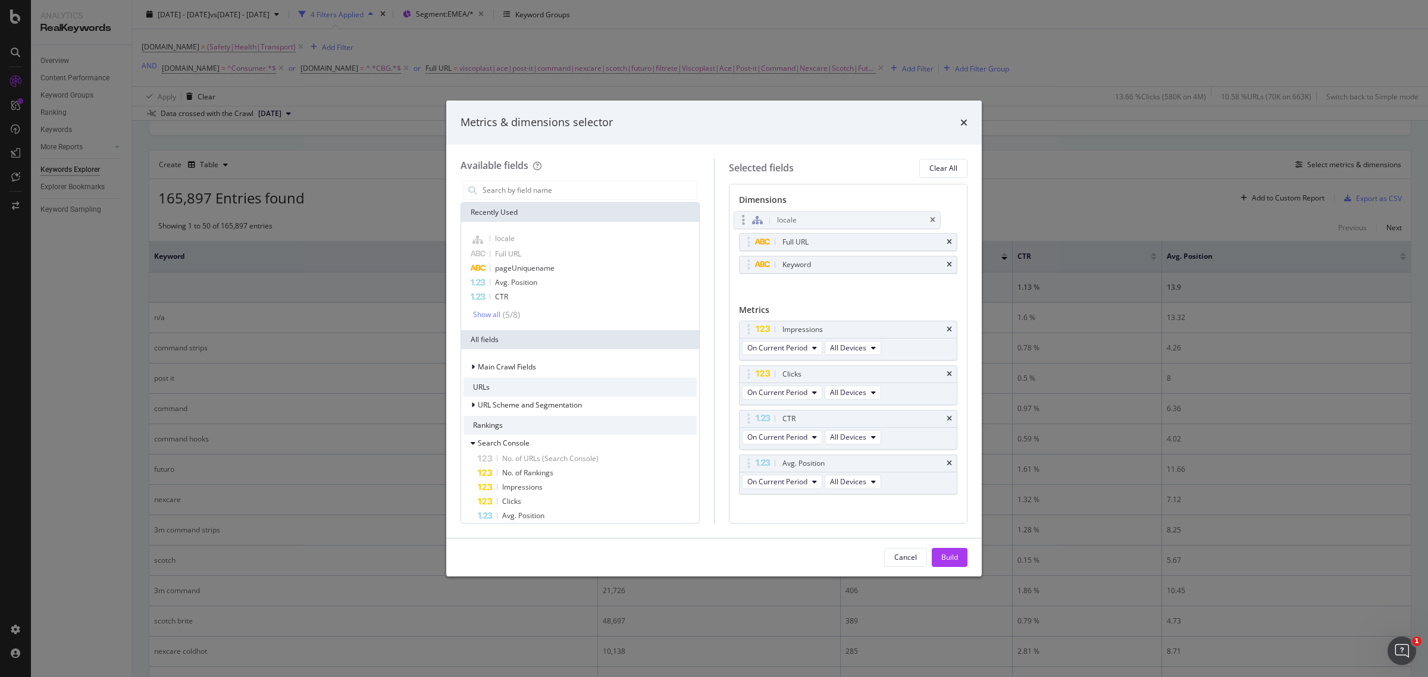
drag, startPoint x: 827, startPoint y: 267, endPoint x: 822, endPoint y: 217, distance: 49.6
click at [822, 217] on body "Analytics RealKeywords Overview Content Performance Keyword Groups Ranking Keyw…" at bounding box center [714, 338] width 1428 height 677
drag, startPoint x: 887, startPoint y: 215, endPoint x: 887, endPoint y: 251, distance: 35.7
drag, startPoint x: 887, startPoint y: 251, endPoint x: 888, endPoint y: 274, distance: 23.9
click at [960, 557] on button "Build" at bounding box center [950, 557] width 36 height 19
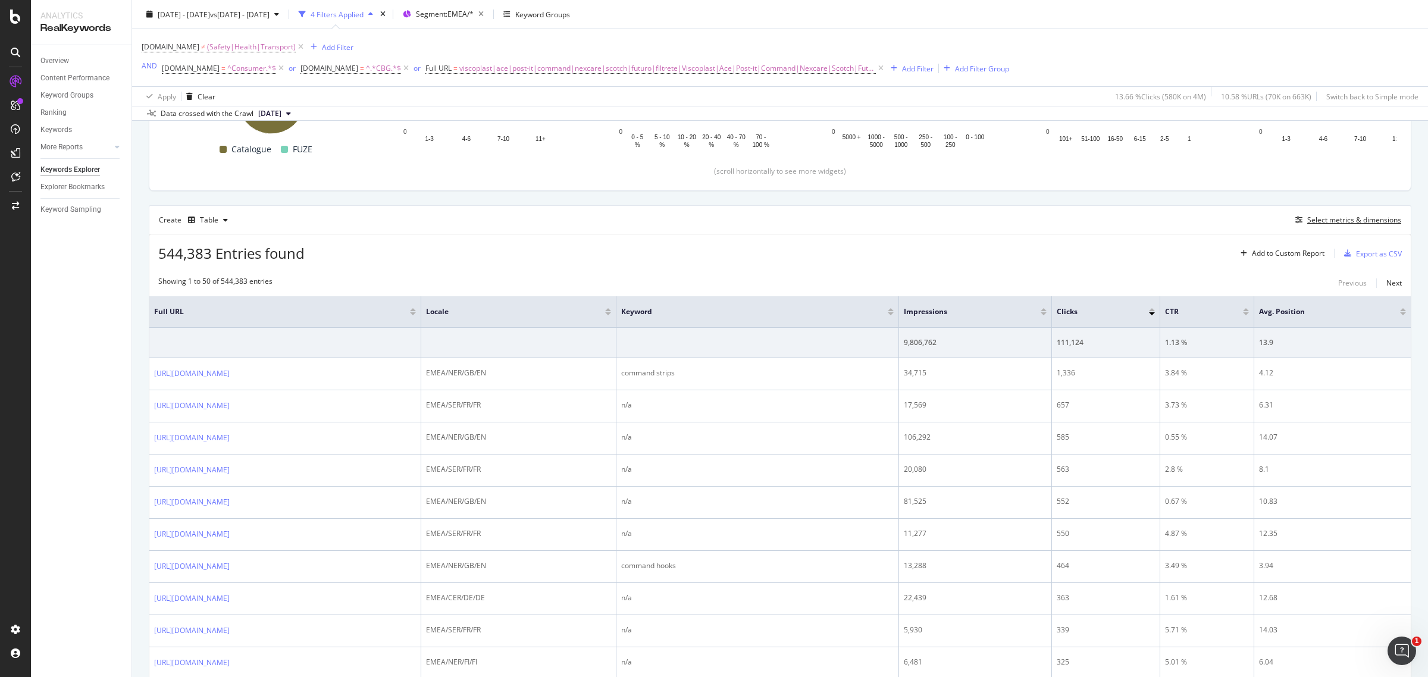
scroll to position [317, 0]
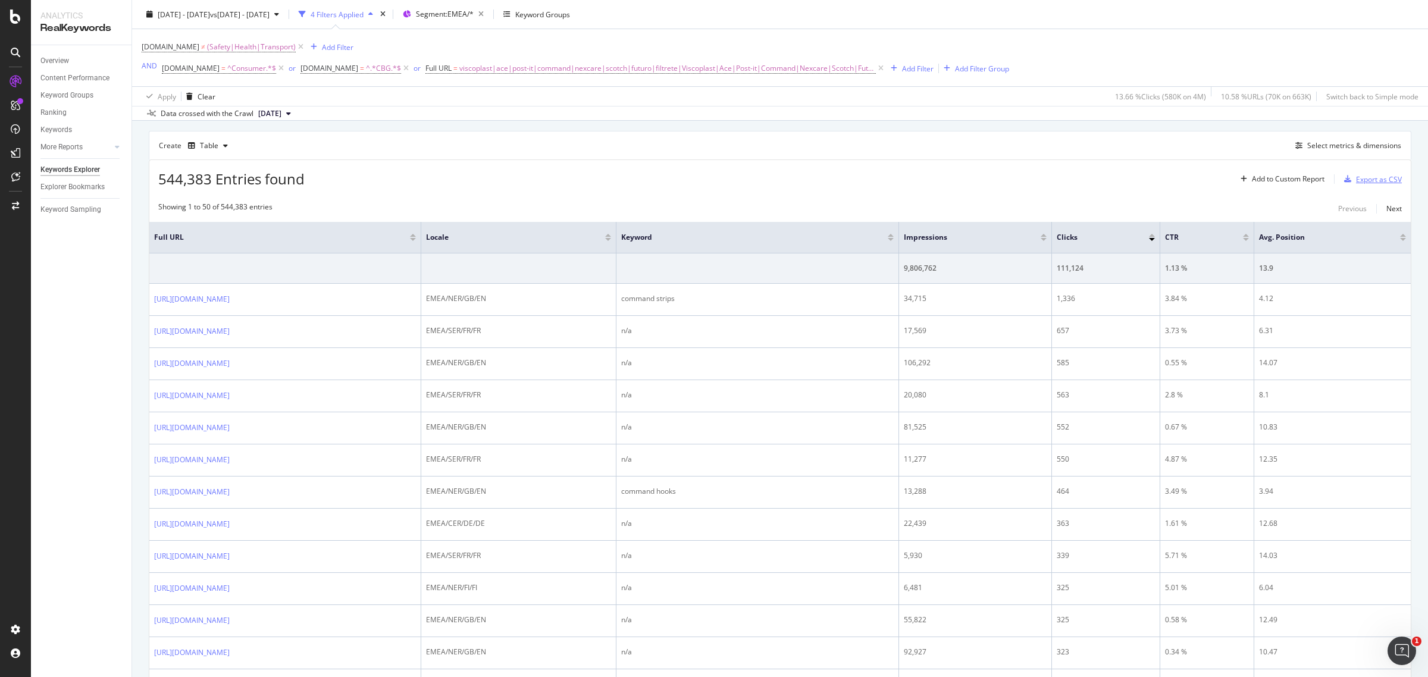
click at [1378, 182] on div "Export as CSV" at bounding box center [1379, 179] width 46 height 10
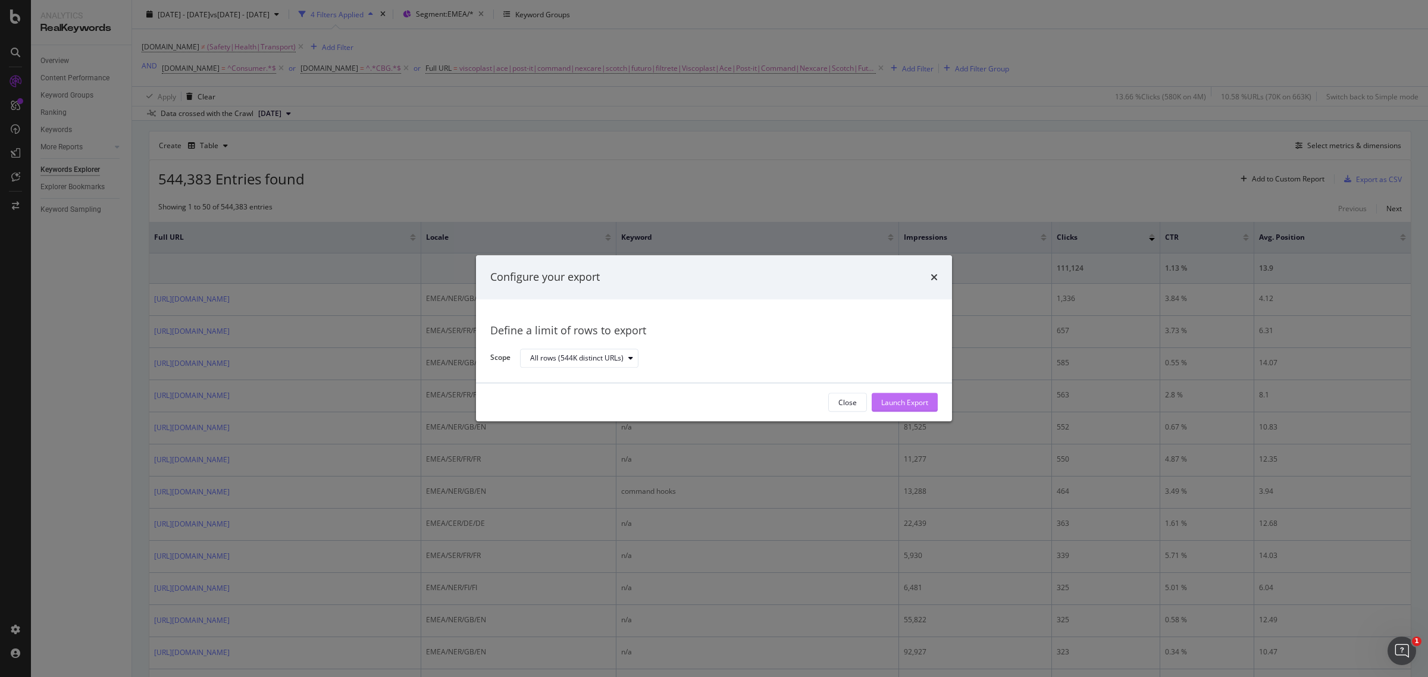
click at [922, 397] on div "Launch Export" at bounding box center [904, 402] width 47 height 10
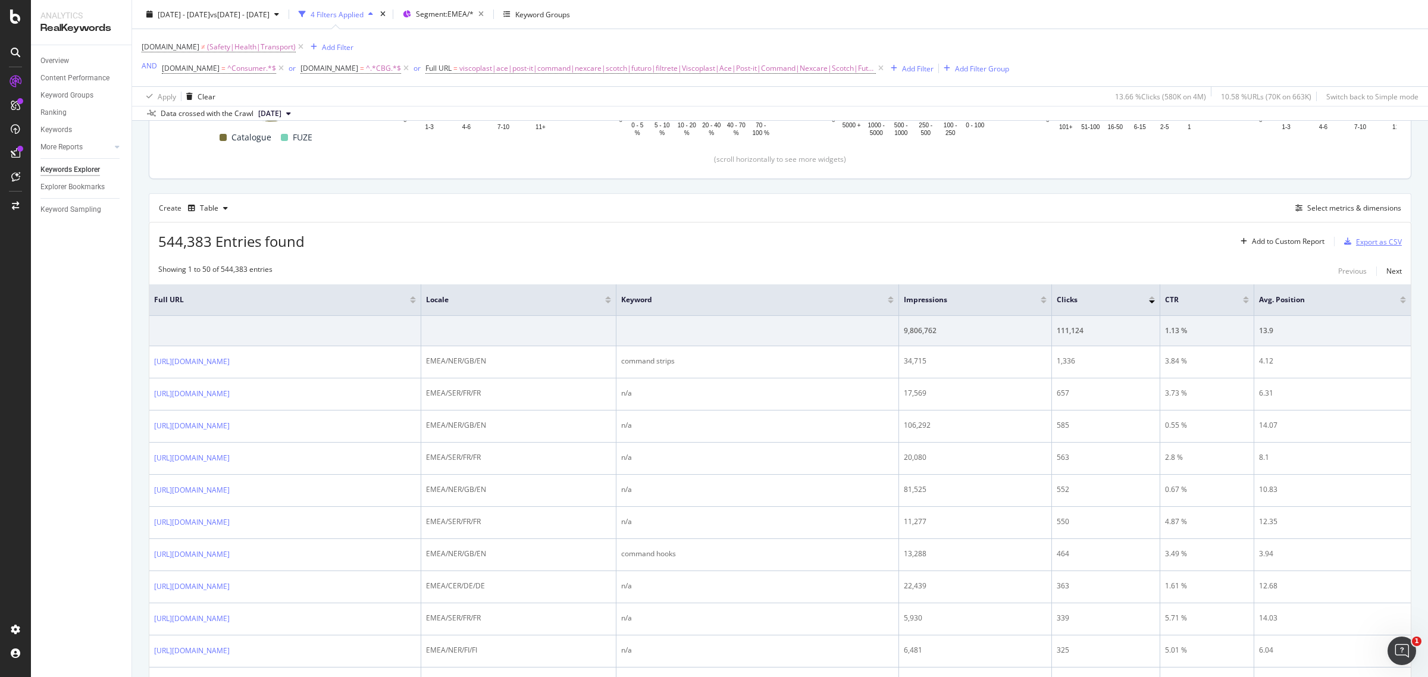
scroll to position [242, 0]
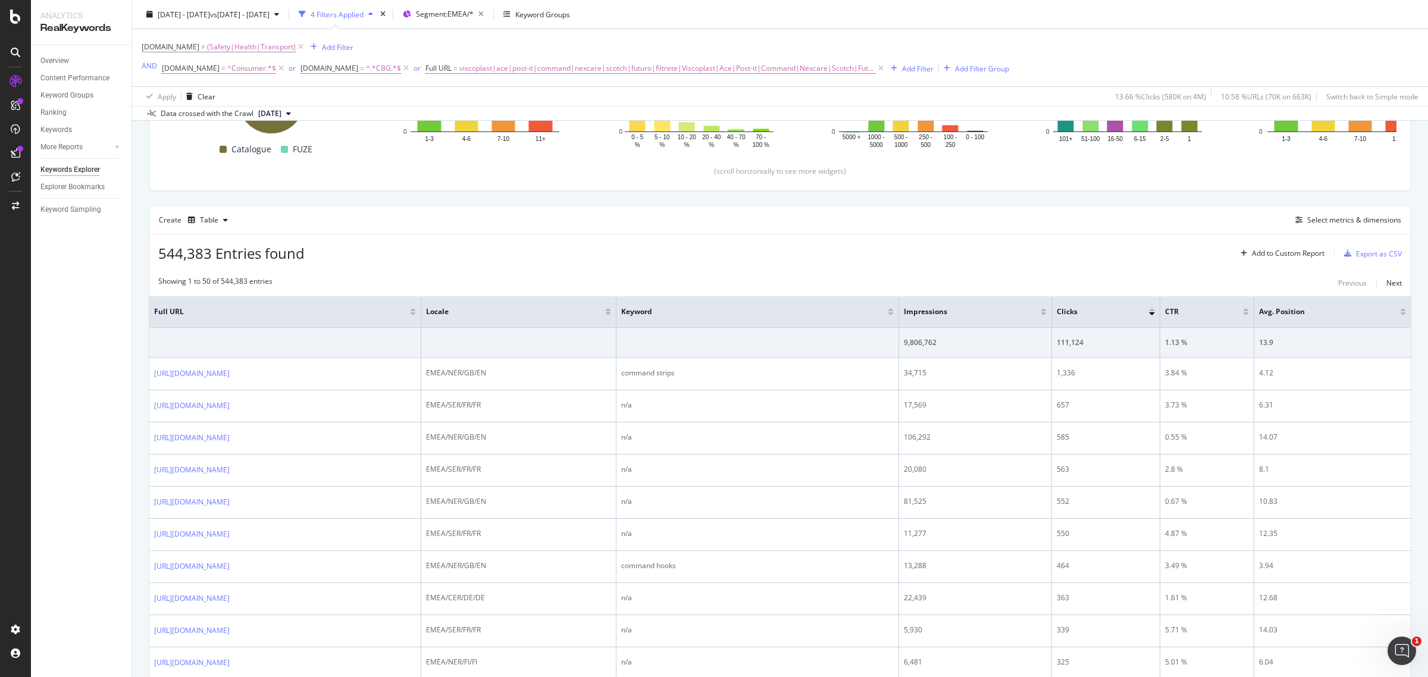
click at [994, 243] on div "544,383 Entries found Add to Custom Report Export as CSV" at bounding box center [780, 248] width 1262 height 29
click at [1348, 221] on div "Select metrics & dimensions" at bounding box center [1354, 220] width 94 height 10
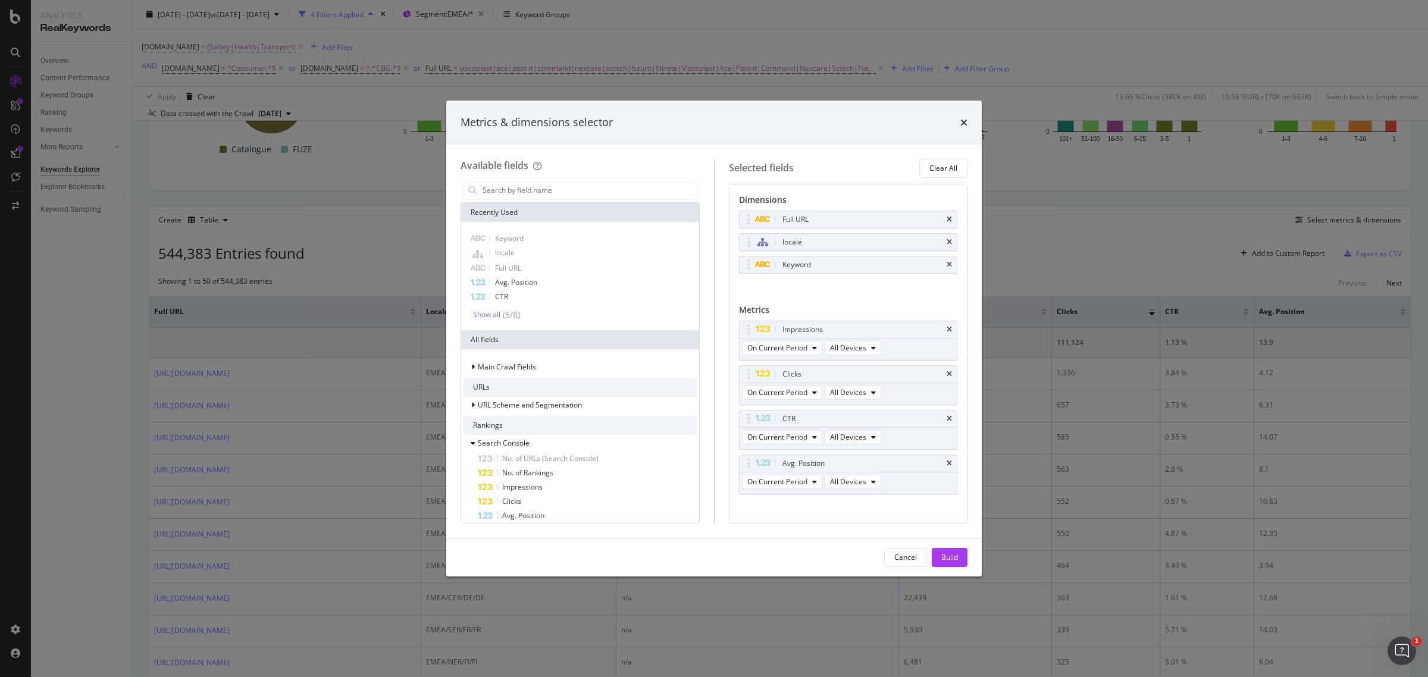
click at [965, 151] on div "Available fields Recently Used Keyword locale Full URL Avg. Position CTR Show a…" at bounding box center [714, 341] width 536 height 393
click at [782, 524] on div "Available fields Recently Used Keyword locale Full URL Avg. Position CTR Show a…" at bounding box center [714, 341] width 536 height 393
click at [717, 111] on div "Metrics & dimensions selector" at bounding box center [714, 123] width 536 height 44
click at [909, 558] on div "Cancel" at bounding box center [905, 557] width 23 height 10
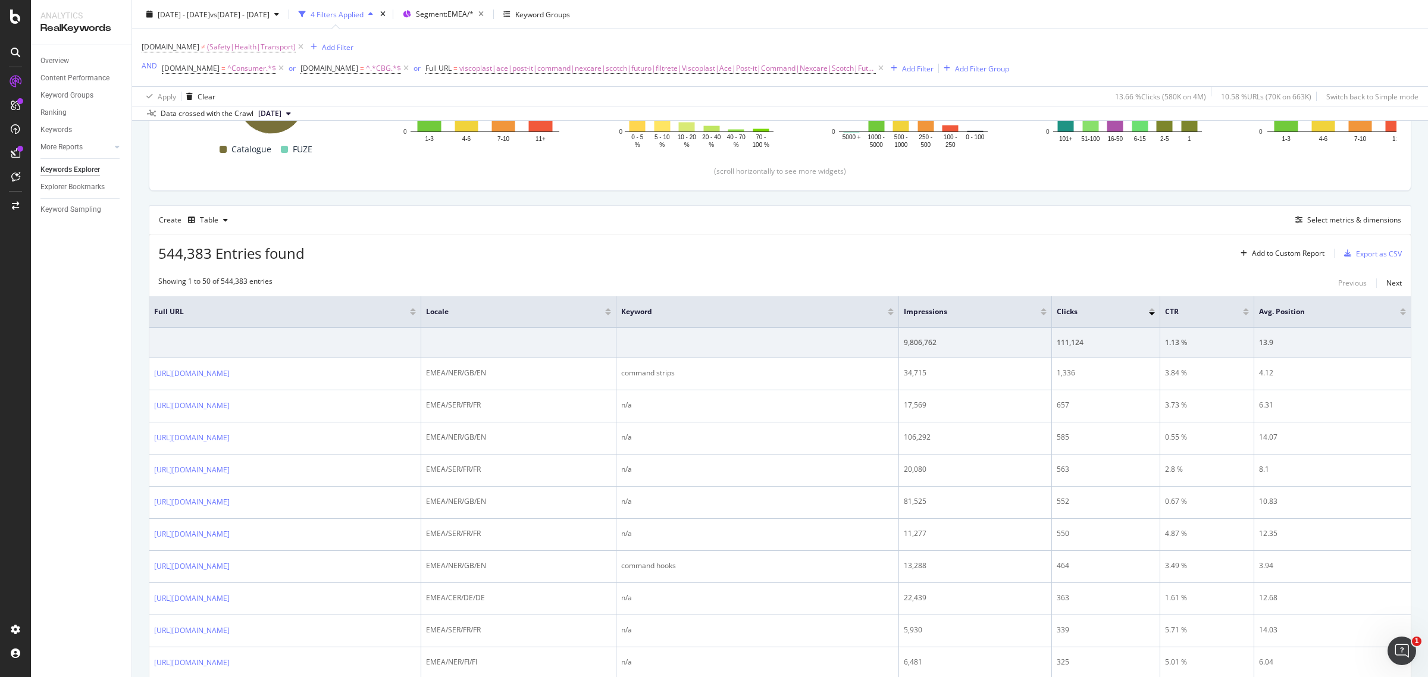
click at [1010, 252] on div "544,383 Entries found Add to Custom Report Export as CSV" at bounding box center [780, 248] width 1262 height 29
click at [1043, 259] on div "544,383 Entries found Add to Custom Report Export as CSV" at bounding box center [780, 248] width 1262 height 29
click at [1109, 248] on div "544,383 Entries found Add to Custom Report Export as CSV" at bounding box center [780, 248] width 1262 height 29
click at [1357, 223] on div "Select metrics & dimensions" at bounding box center [1354, 220] width 94 height 10
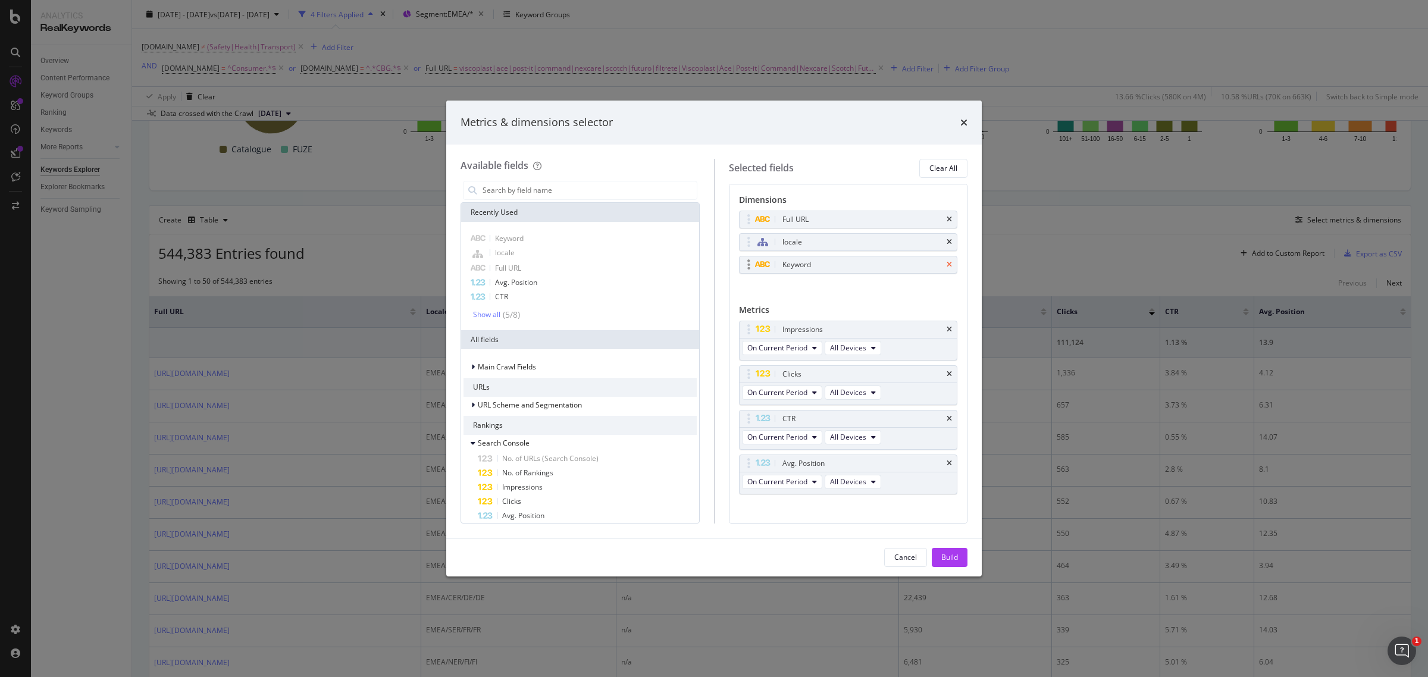
click at [947, 262] on icon "times" at bounding box center [949, 264] width 5 height 7
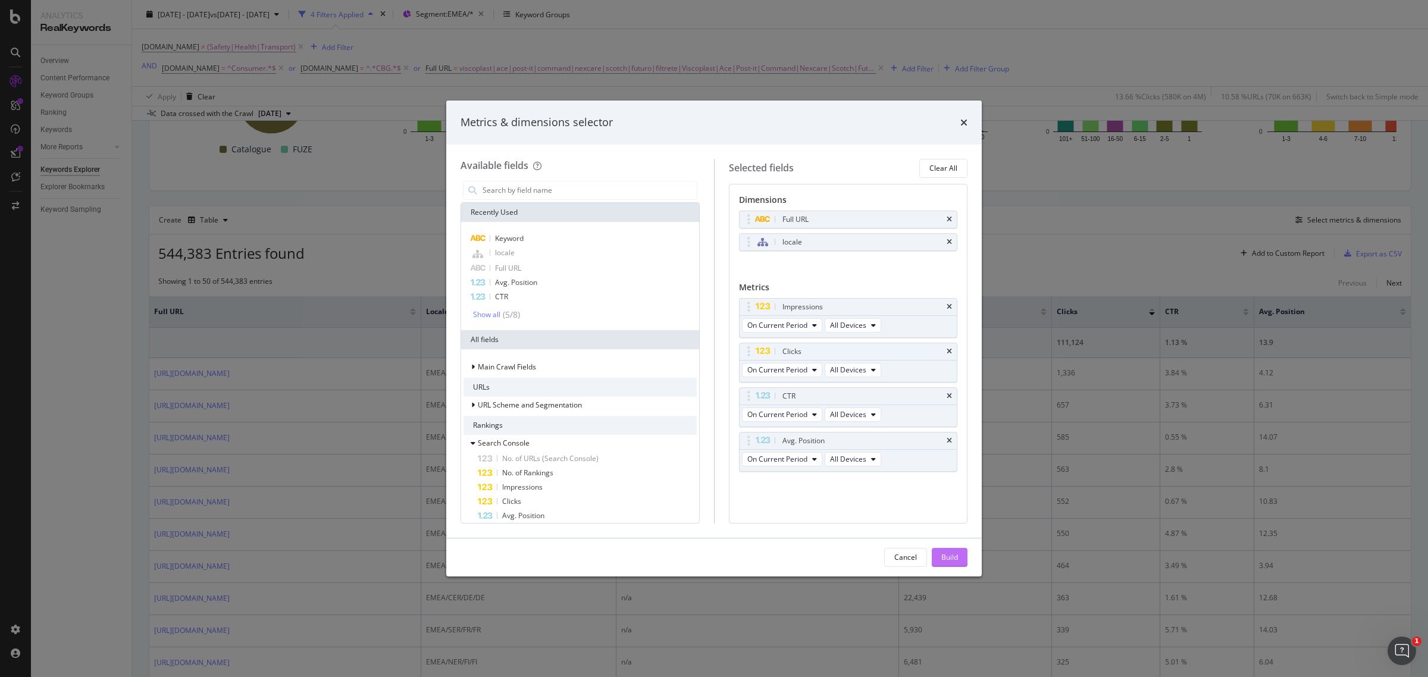
click at [947, 559] on div "Build" at bounding box center [949, 557] width 17 height 10
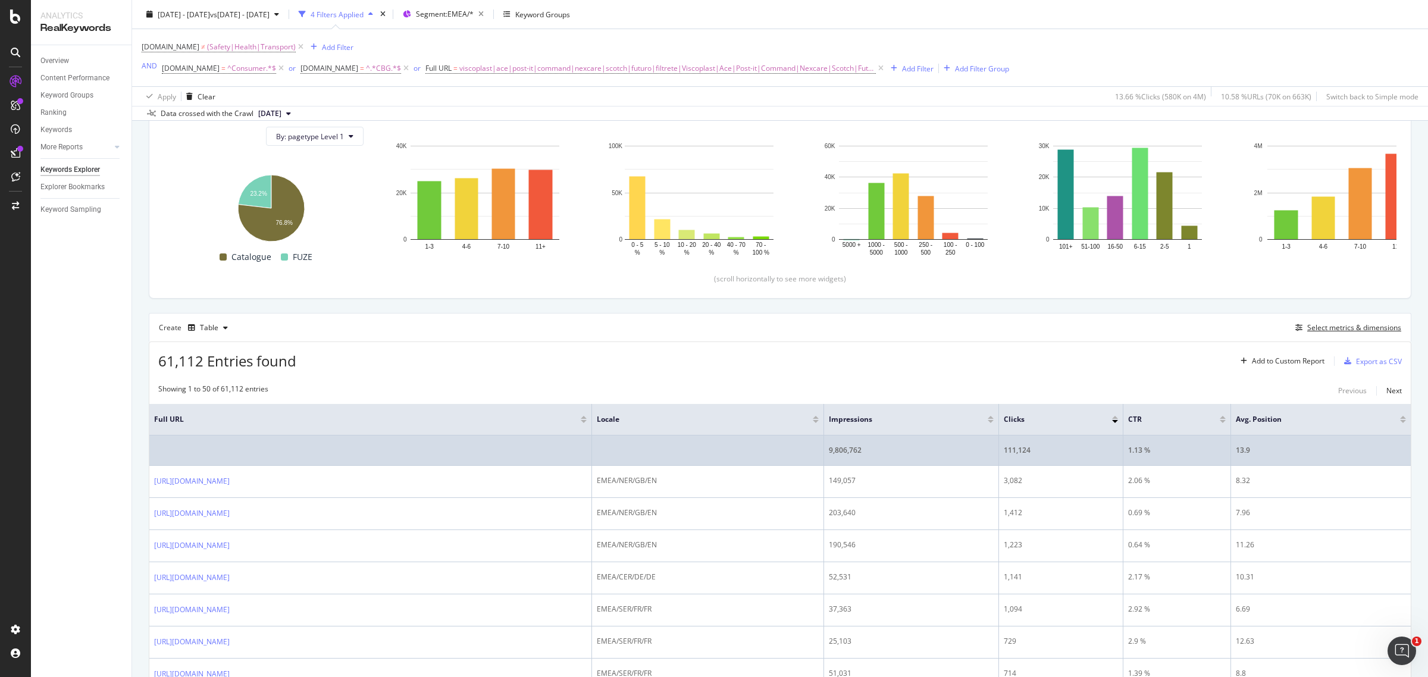
scroll to position [168, 0]
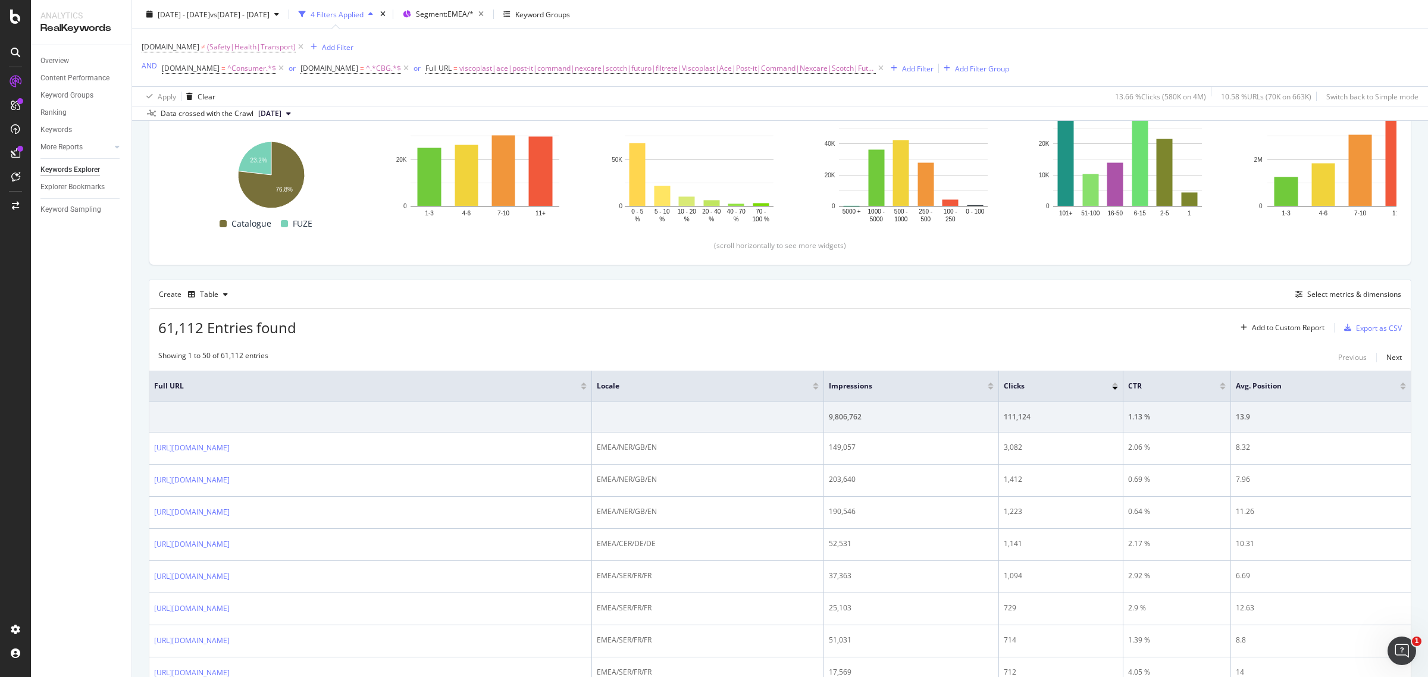
click at [994, 384] on div at bounding box center [991, 384] width 6 height 3
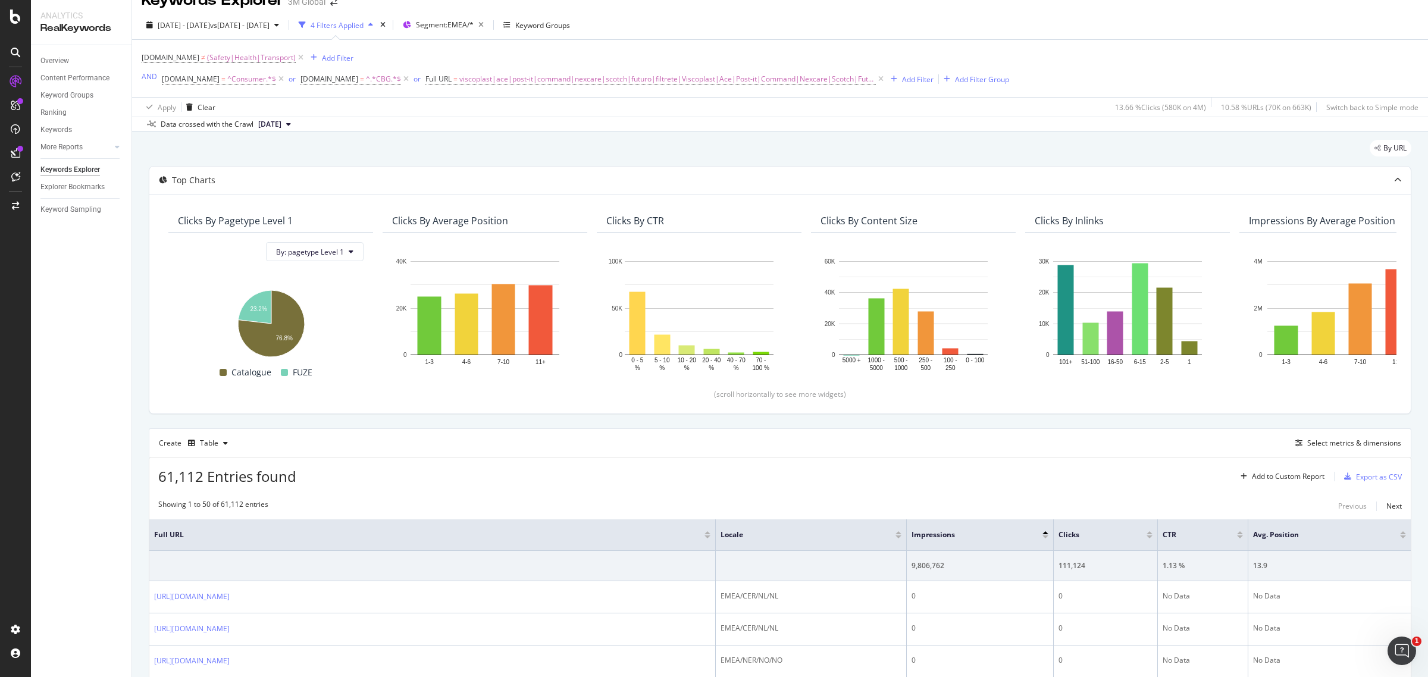
scroll to position [168, 0]
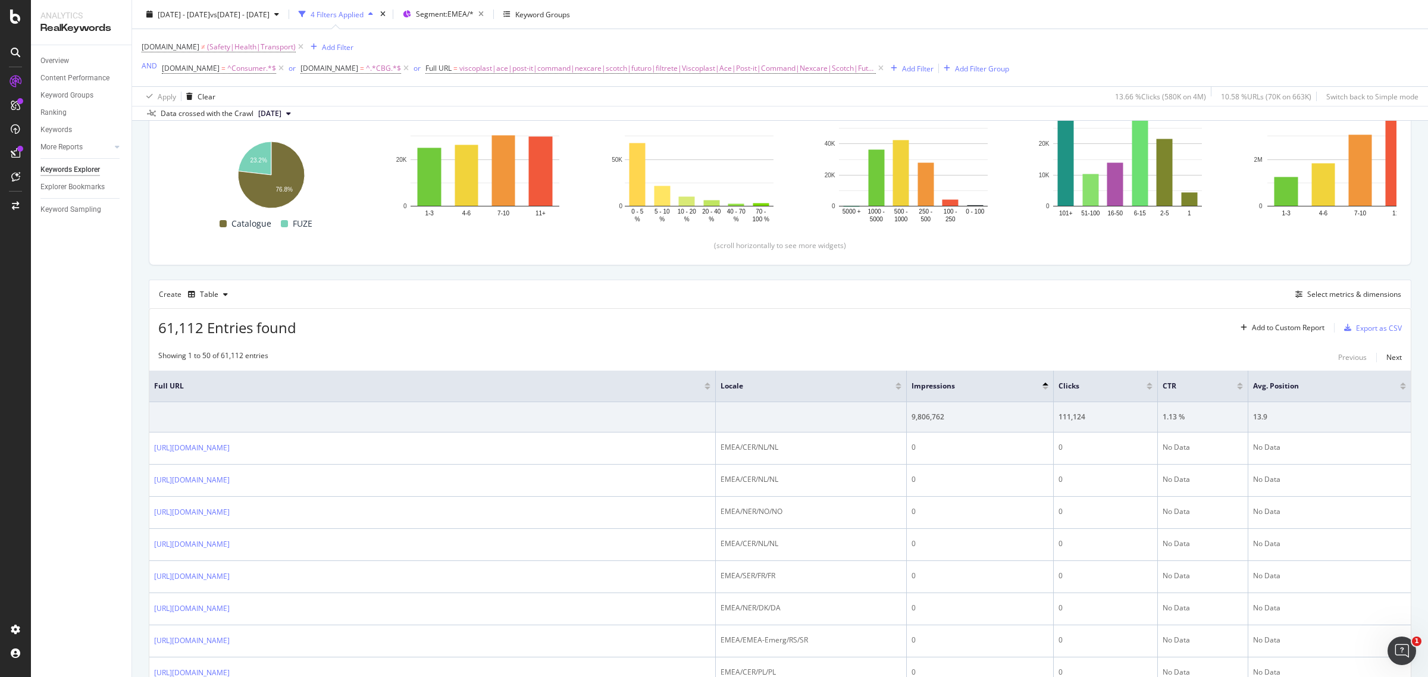
click at [1044, 383] on div at bounding box center [1046, 384] width 6 height 3
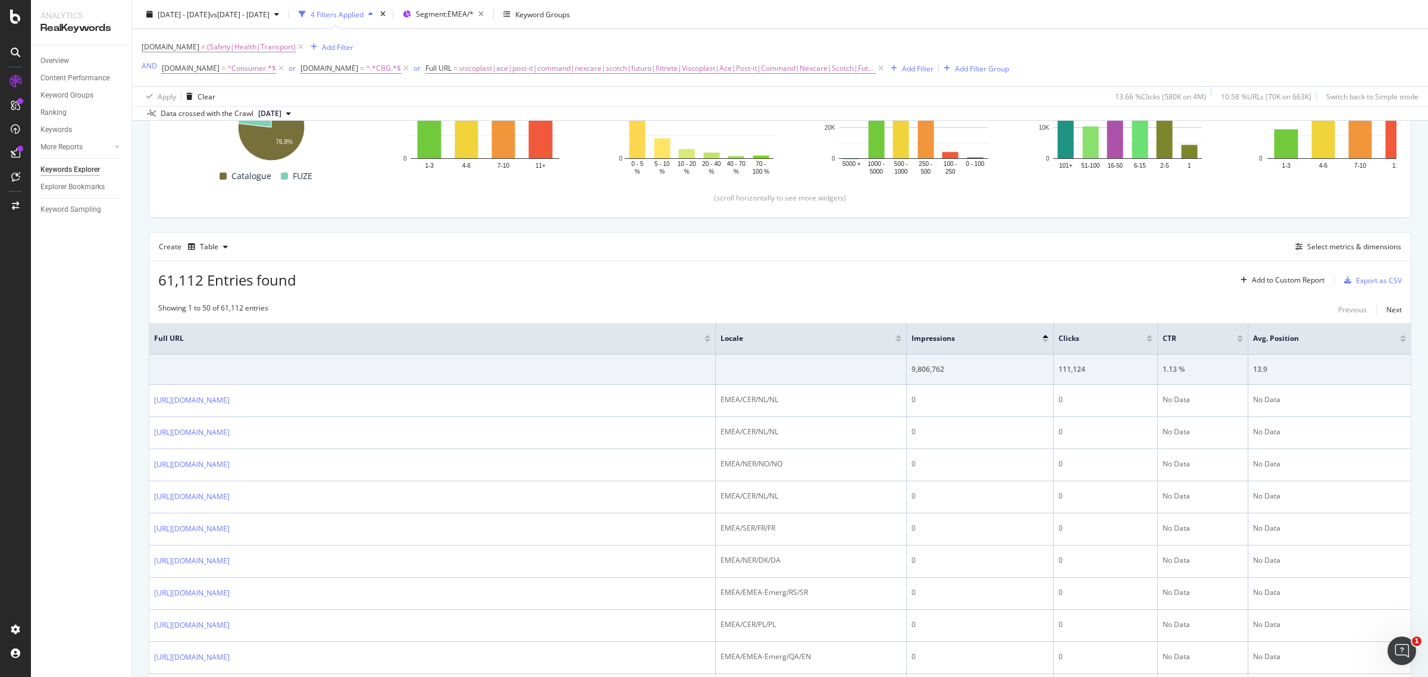
scroll to position [242, 0]
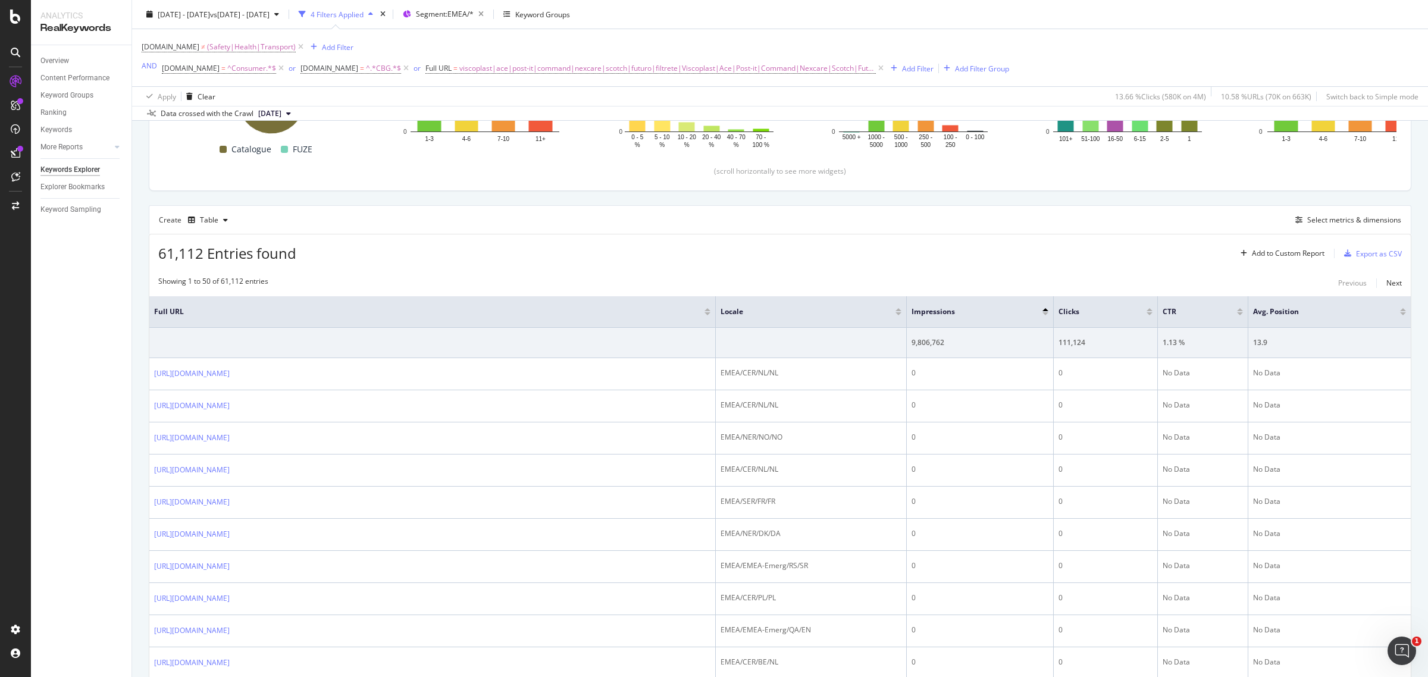
click at [1046, 312] on div at bounding box center [1046, 313] width 6 height 3
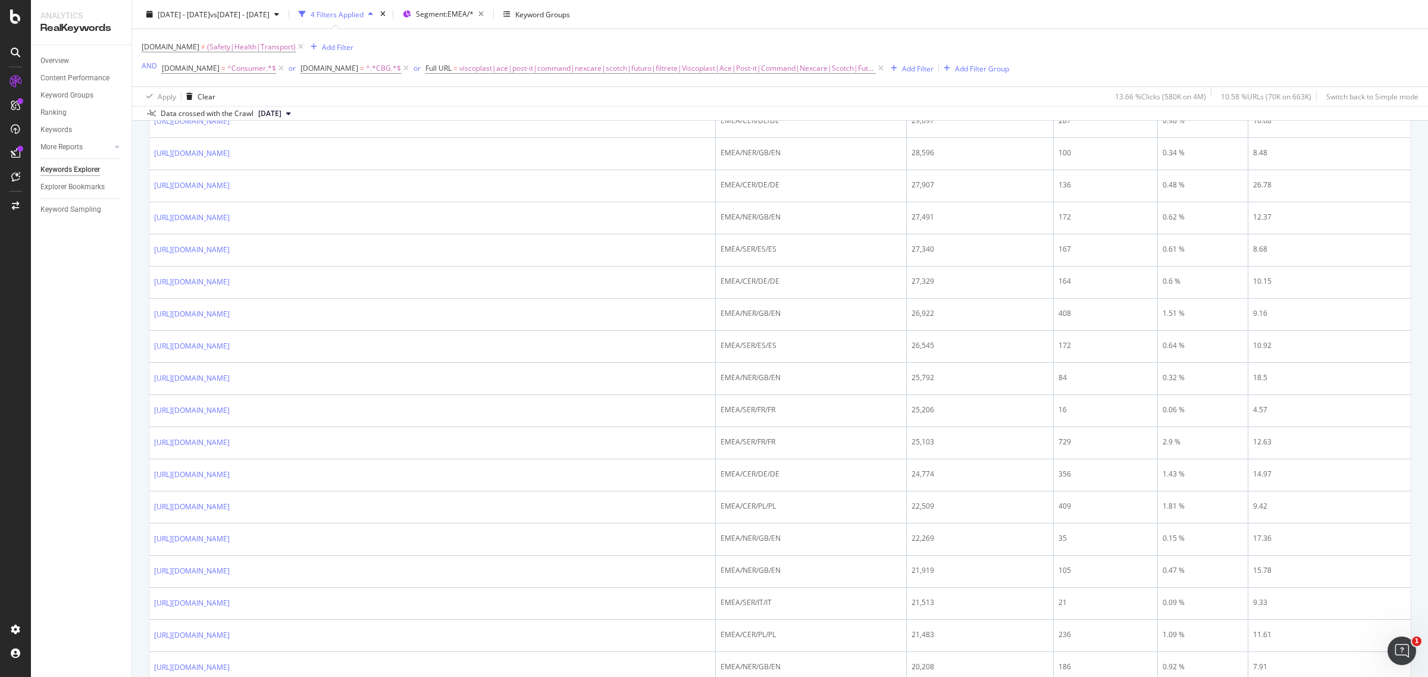
scroll to position [1432, 0]
